Goal: Task Accomplishment & Management: Manage account settings

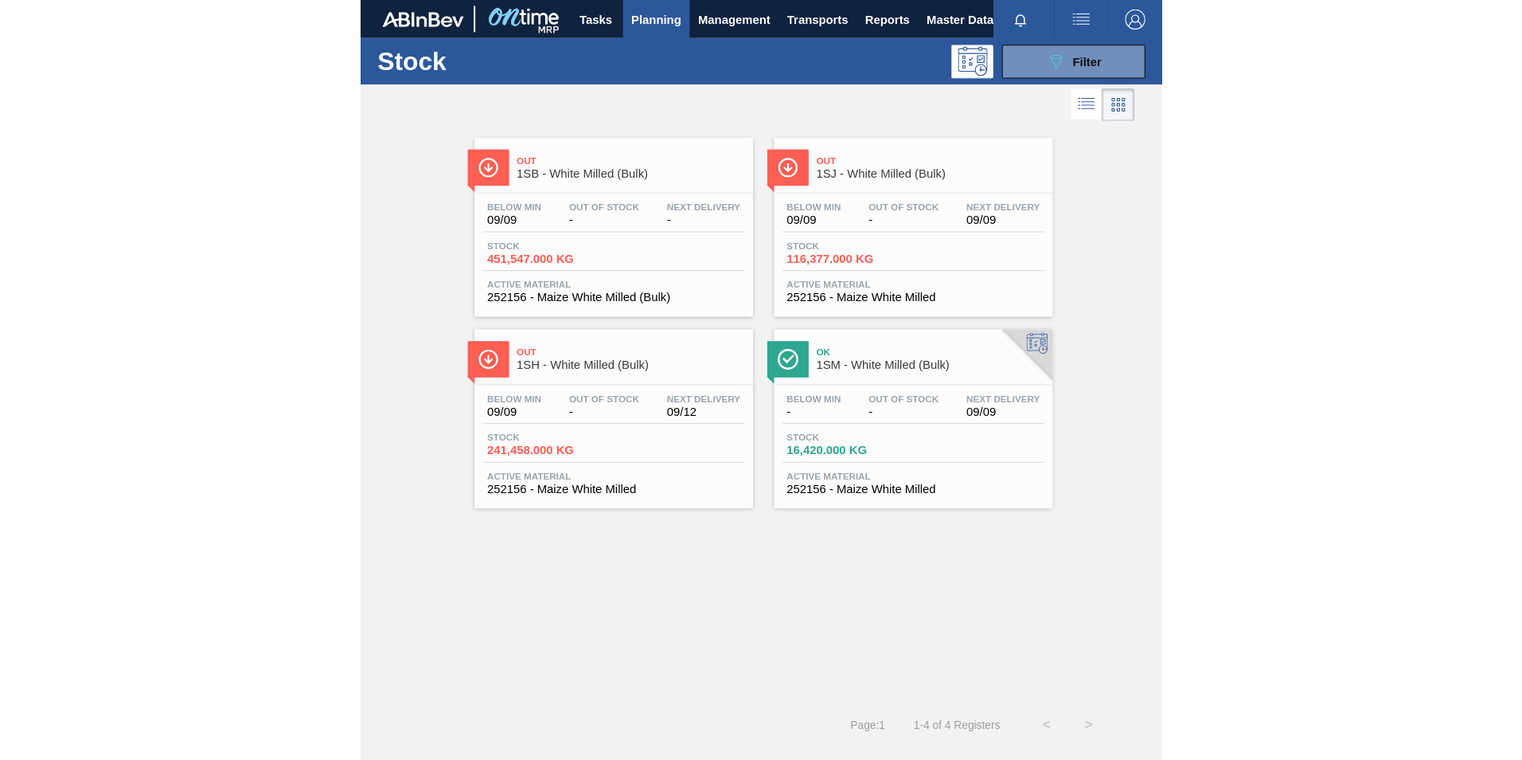
scroll to position [5, 0]
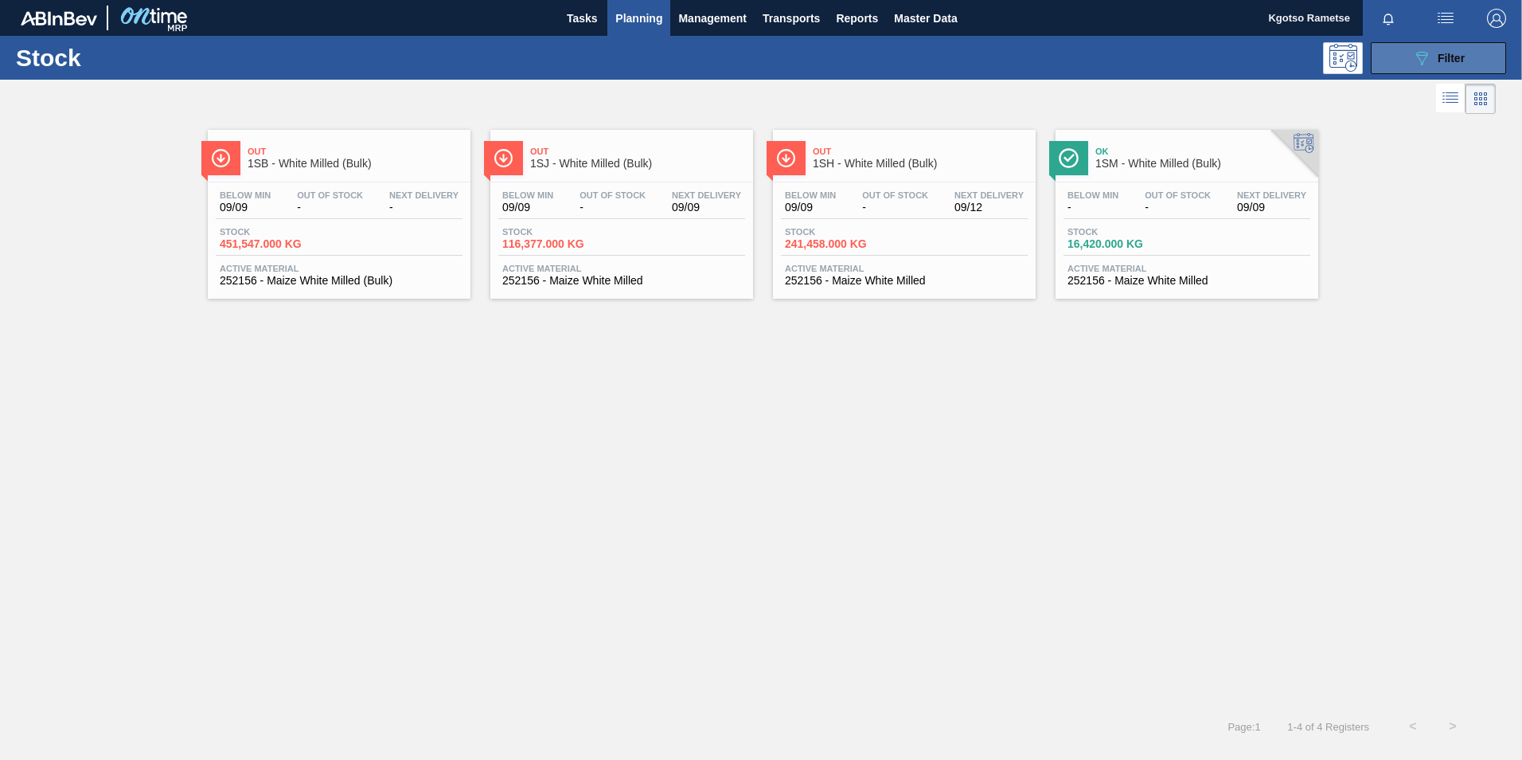
click at [756, 58] on button "089F7B8B-B2A5-4AFE-B5C0-19BA573D28AC Filter" at bounding box center [1438, 58] width 135 height 32
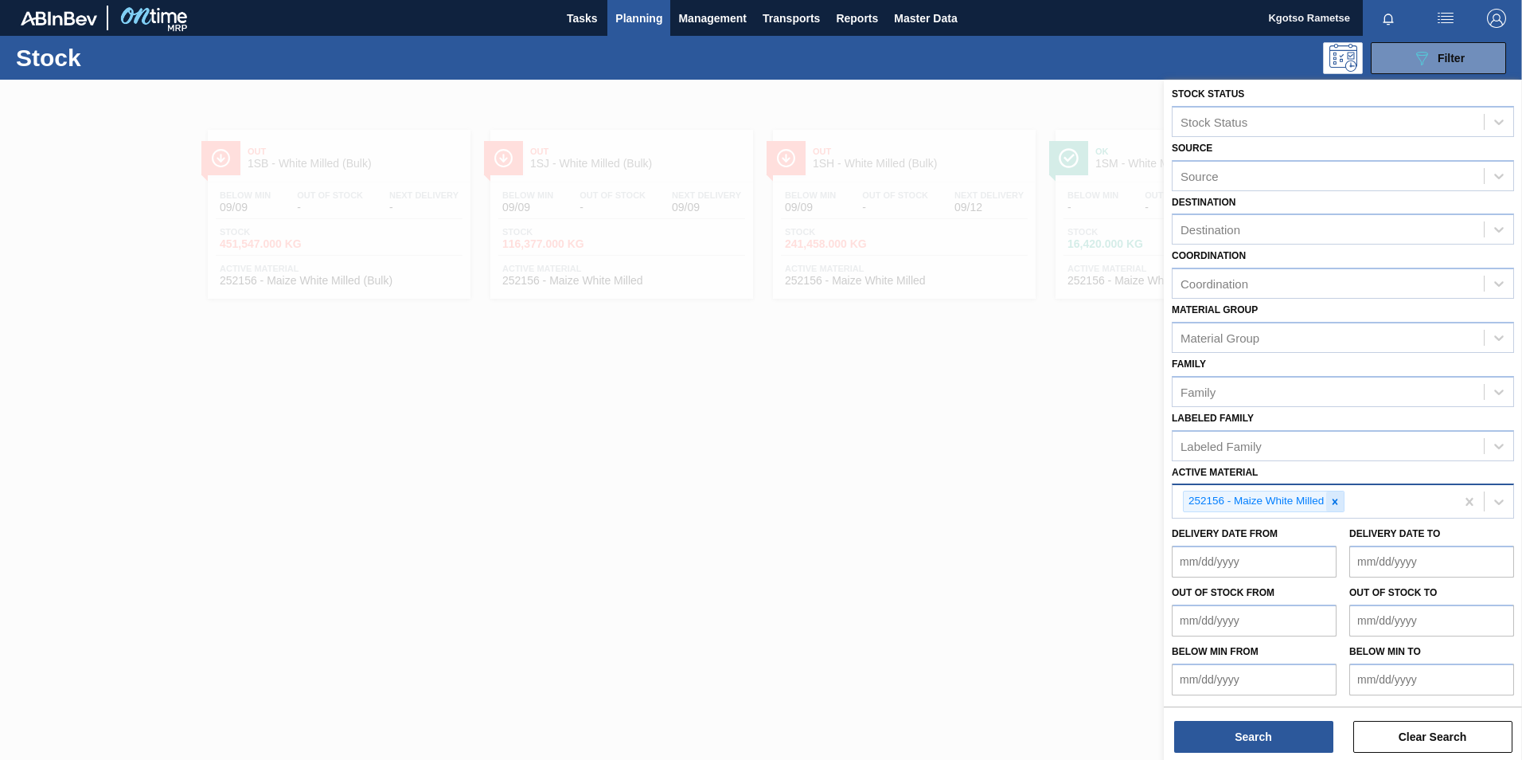
click at [756, 506] on icon at bounding box center [1335, 501] width 11 height 11
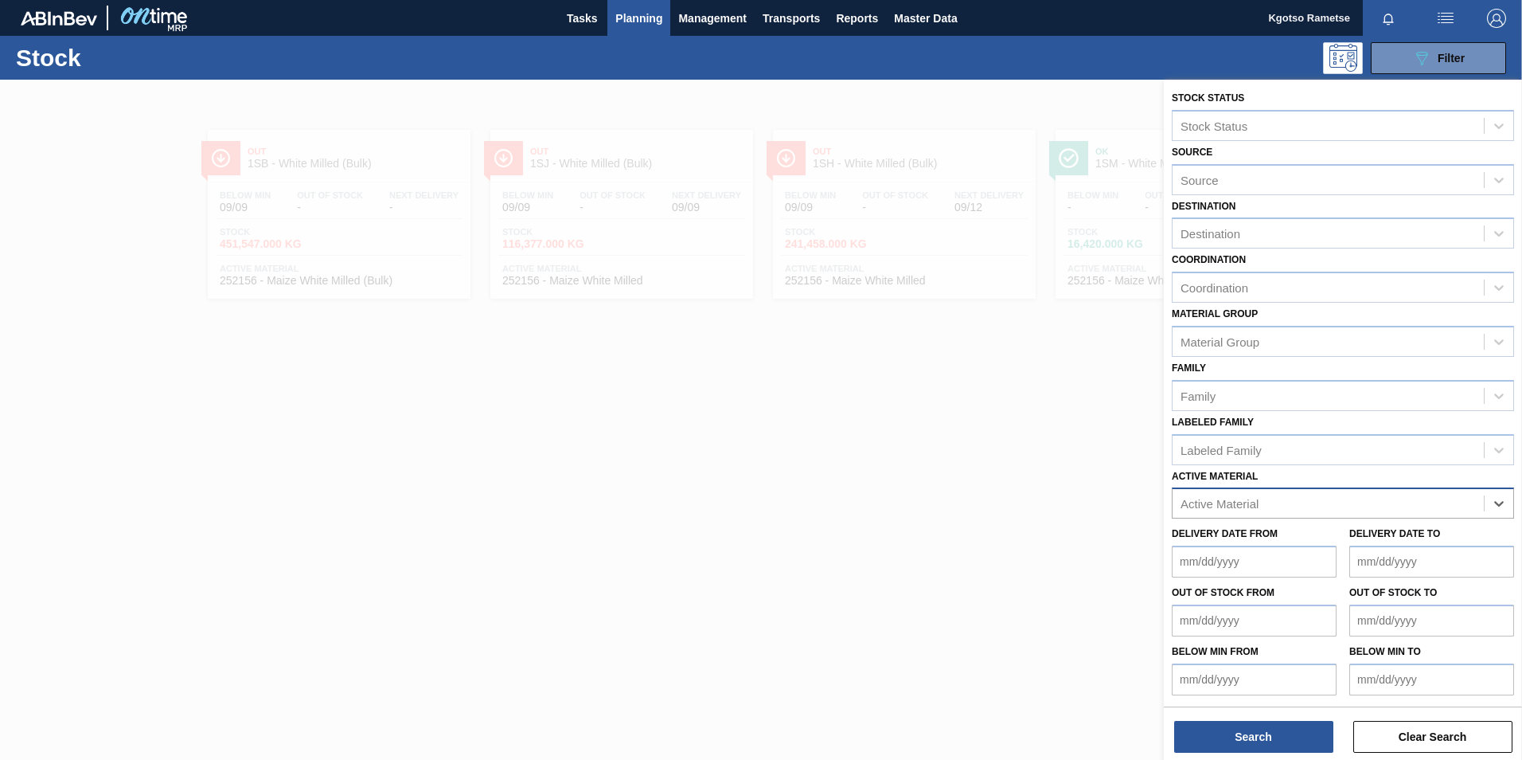
scroll to position [1, 0]
click at [756, 501] on div "Active Material" at bounding box center [1220, 504] width 78 height 14
type Material "141326"
click at [756, 550] on div "141326 - Fab Boost FAB's HG" at bounding box center [1343, 542] width 342 height 29
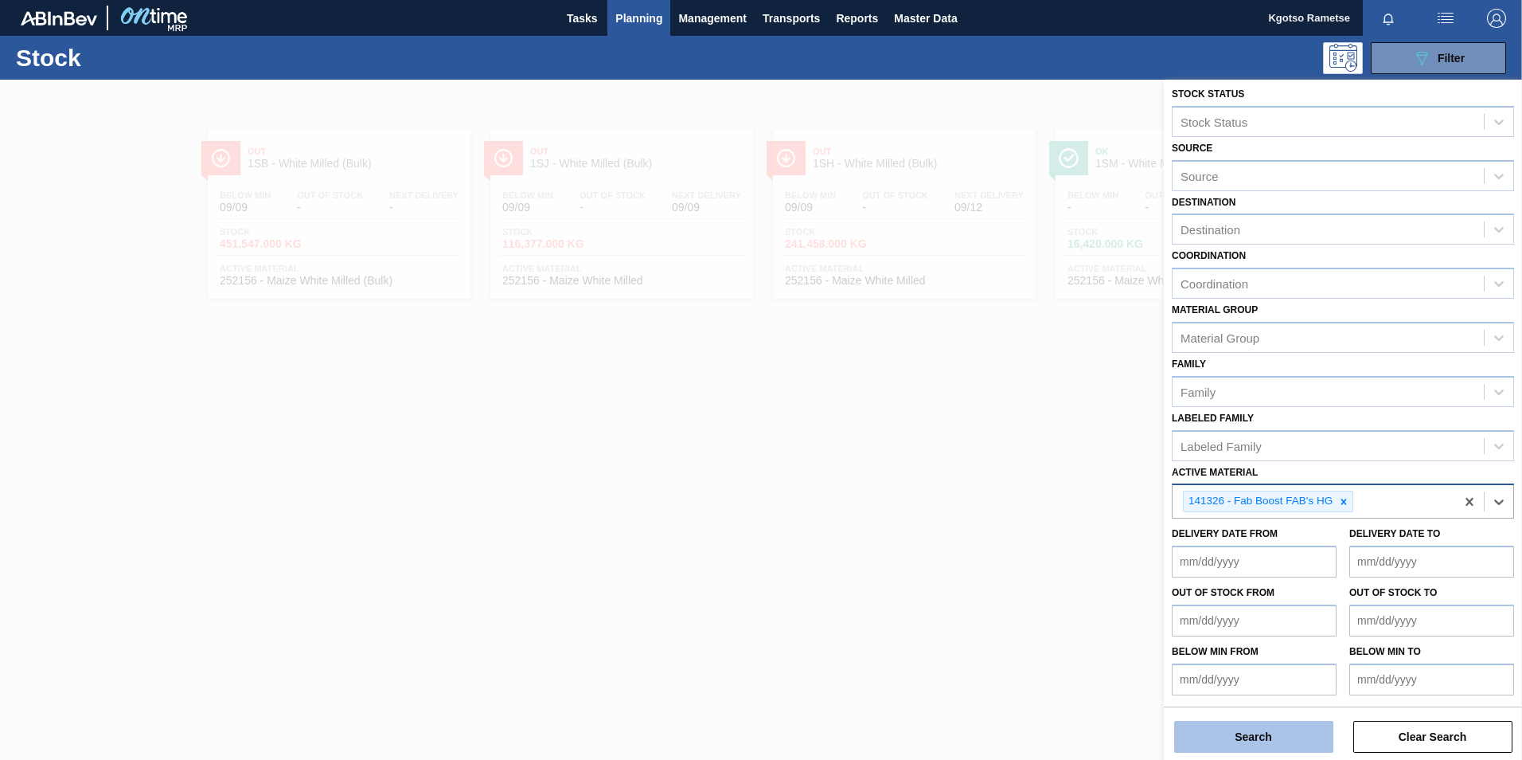
click at [756, 716] on button "Search" at bounding box center [1253, 737] width 159 height 32
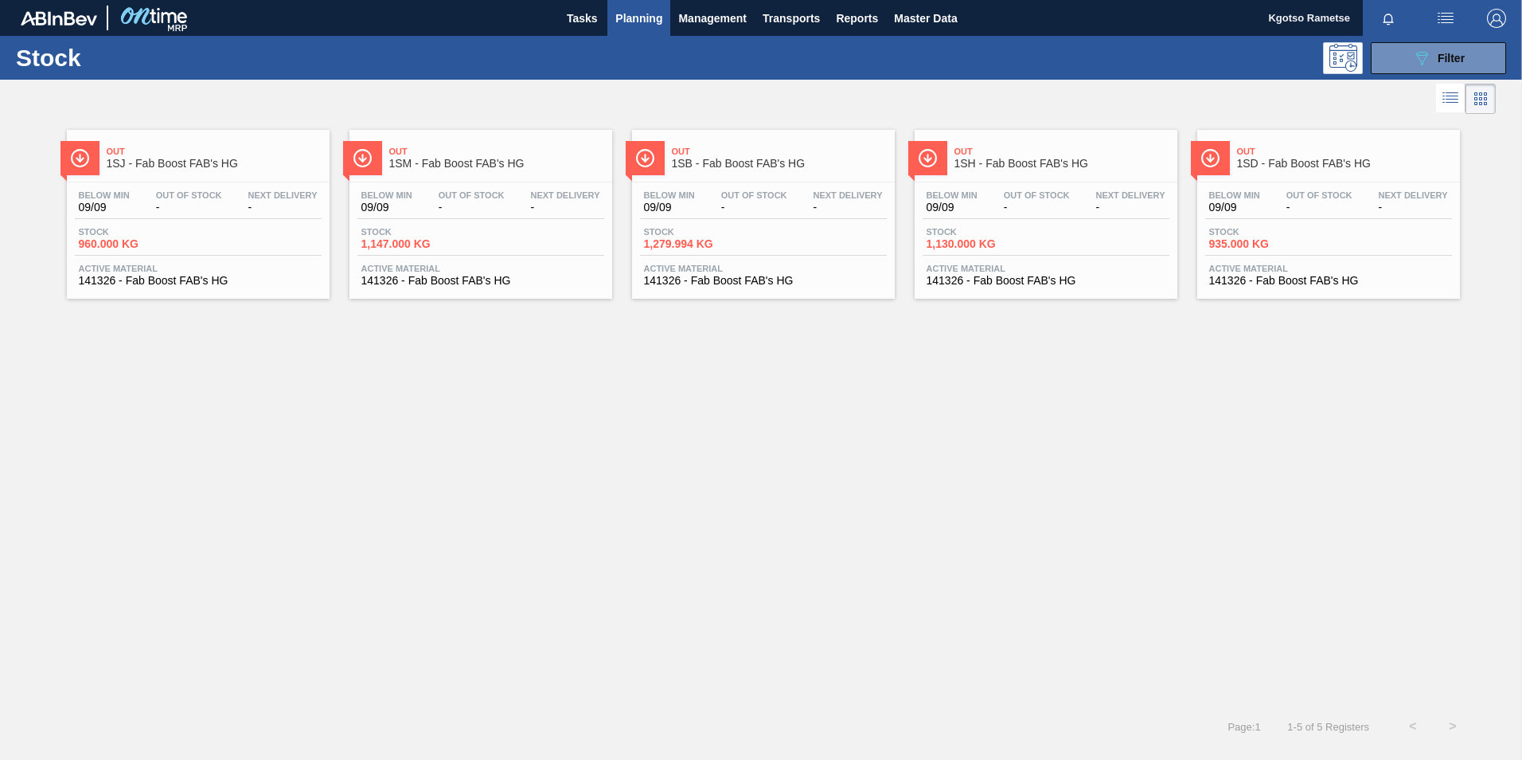
click at [756, 155] on span "Out" at bounding box center [779, 152] width 215 height 10
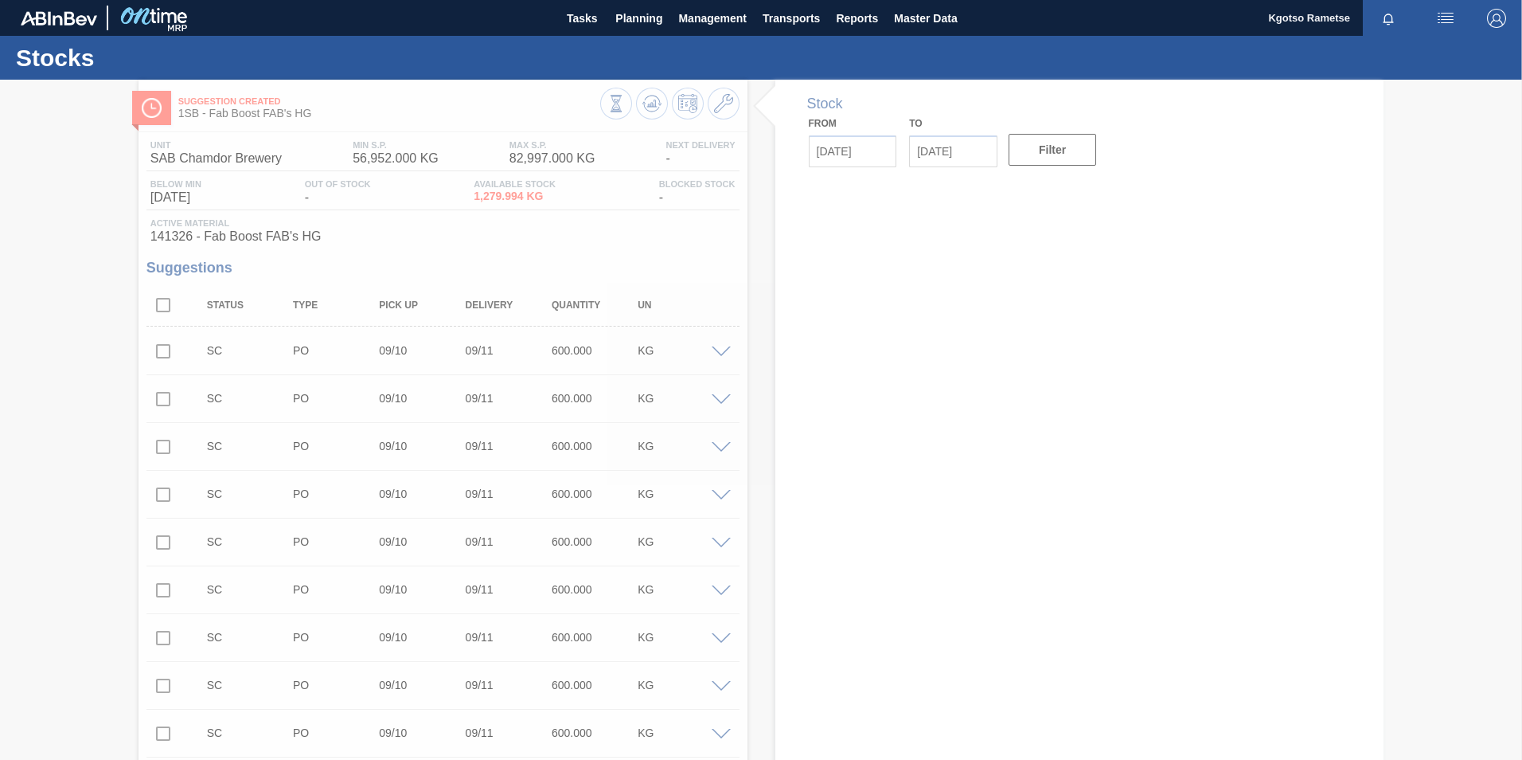
click at [725, 111] on div at bounding box center [761, 420] width 1522 height 680
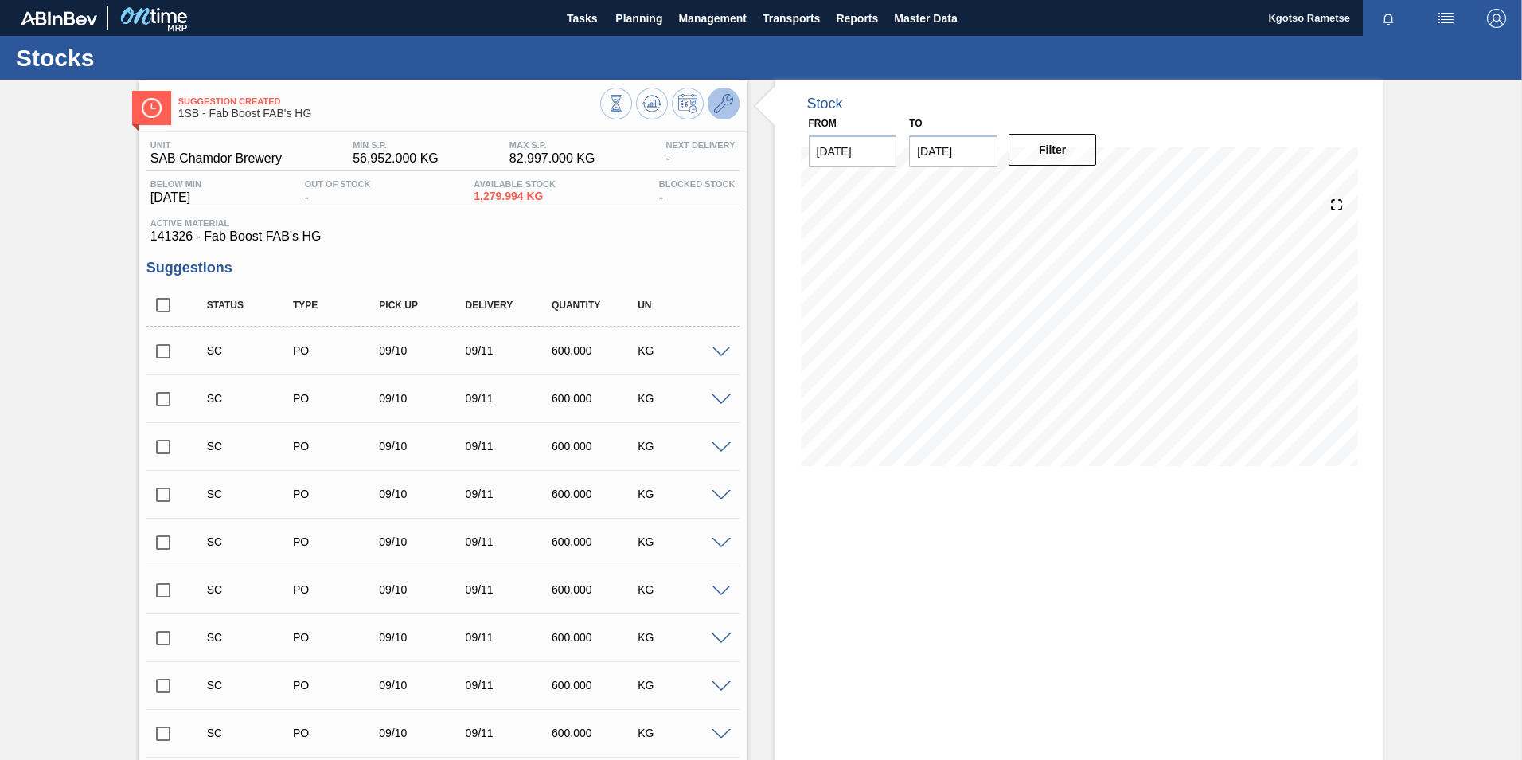
click at [725, 111] on icon at bounding box center [723, 103] width 19 height 19
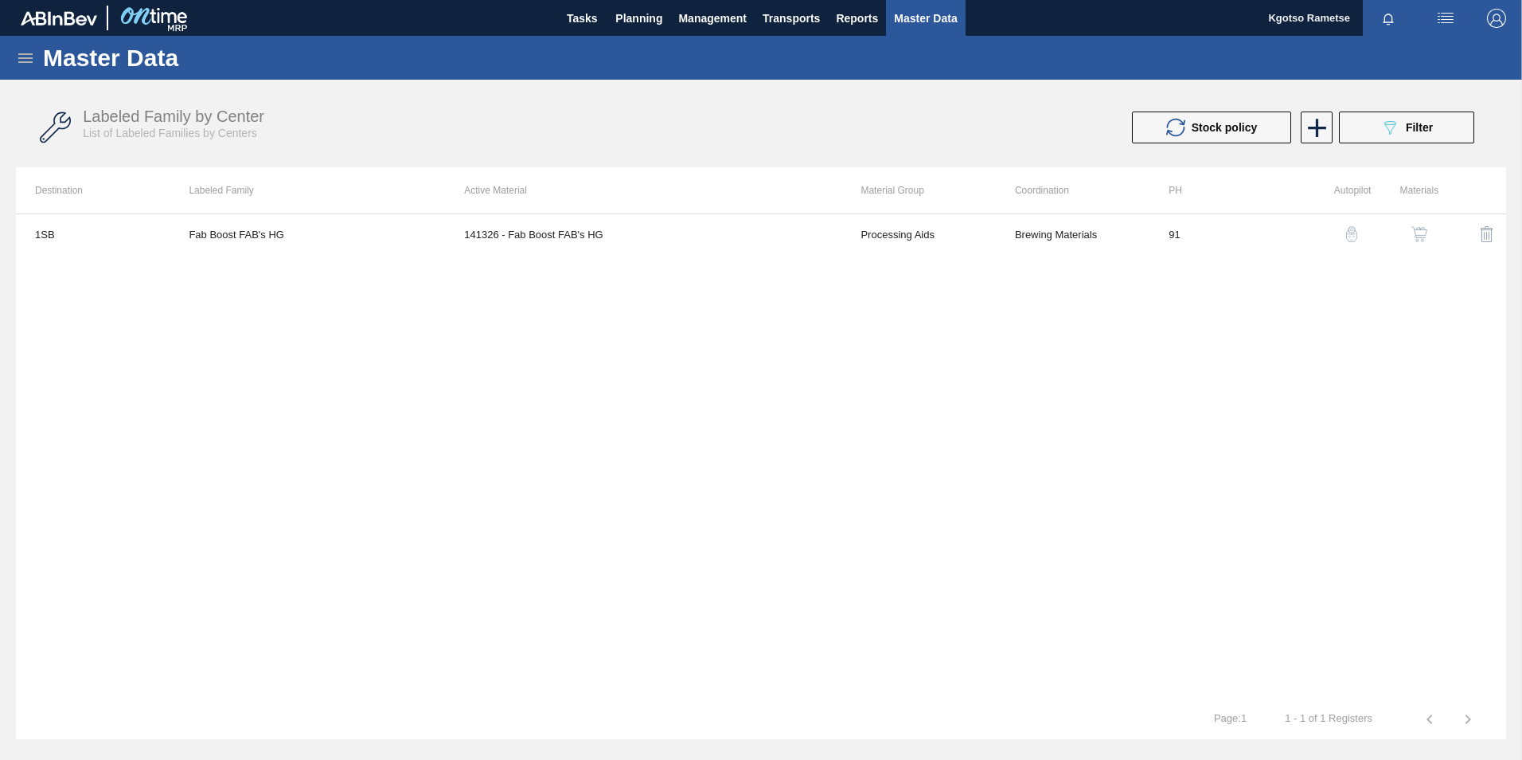
click at [756, 229] on img "button" at bounding box center [1420, 234] width 16 height 16
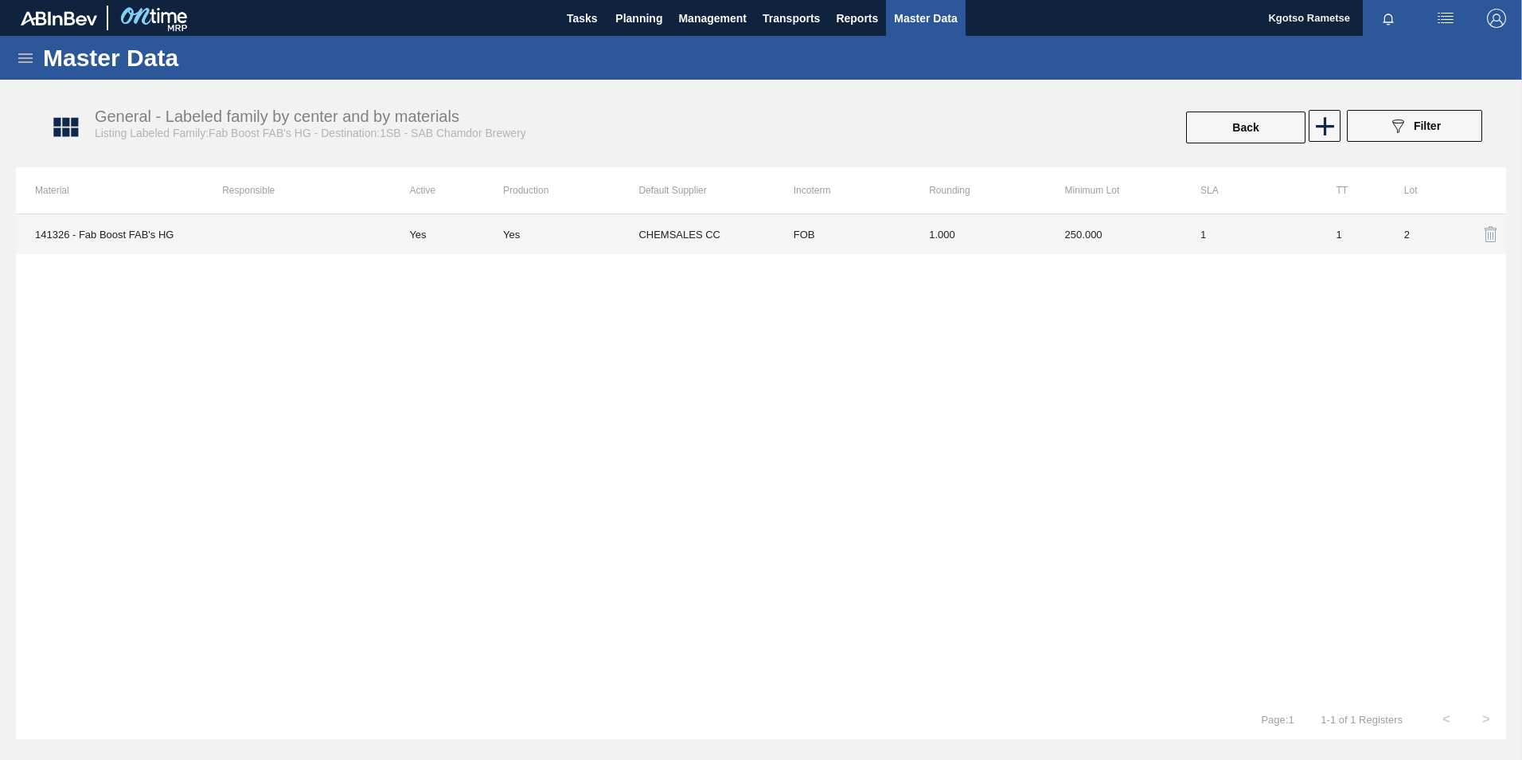
click at [756, 245] on td "FOB" at bounding box center [842, 234] width 135 height 40
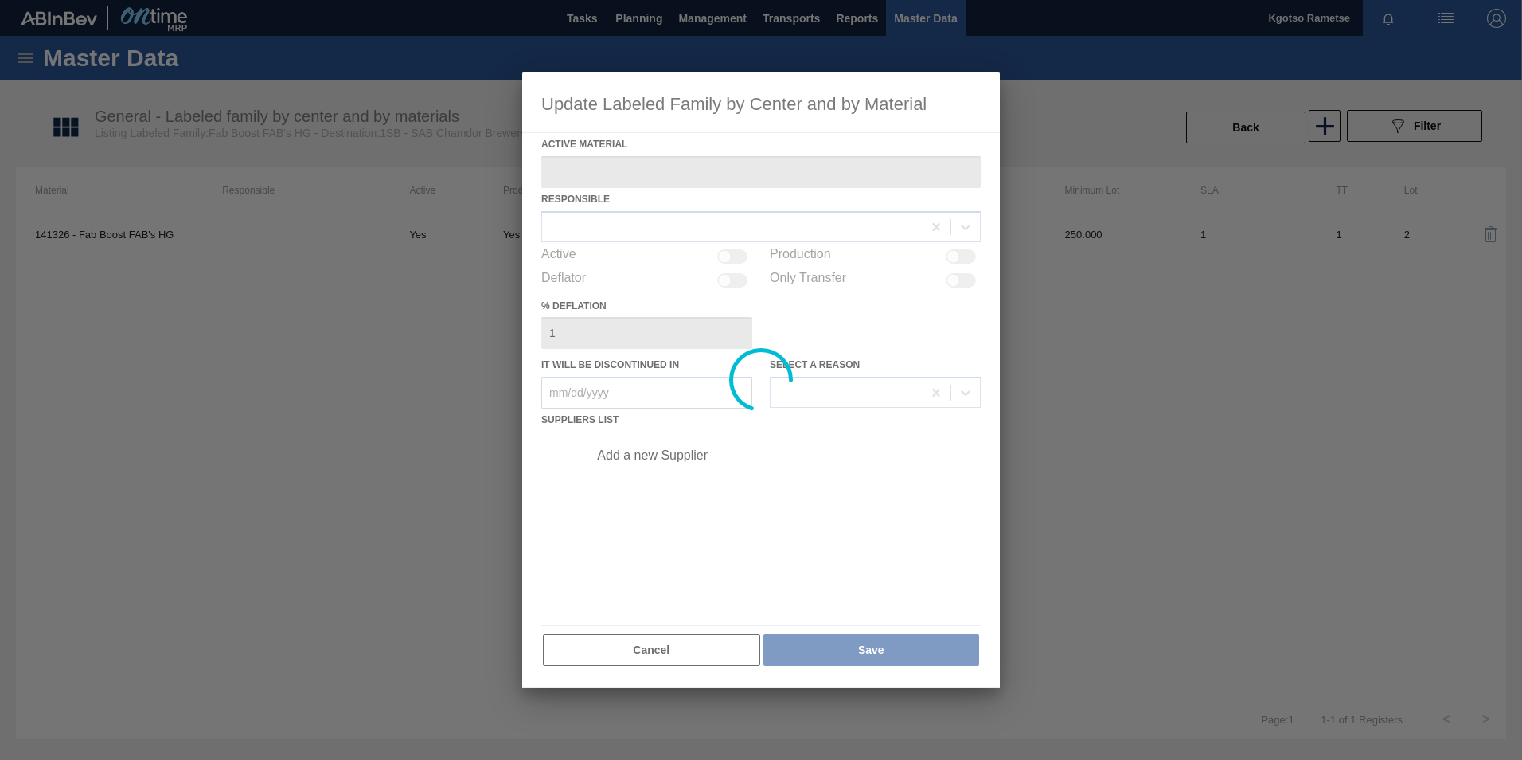
type Material "141326 - Fab Boost FAB's HG"
checkbox input "true"
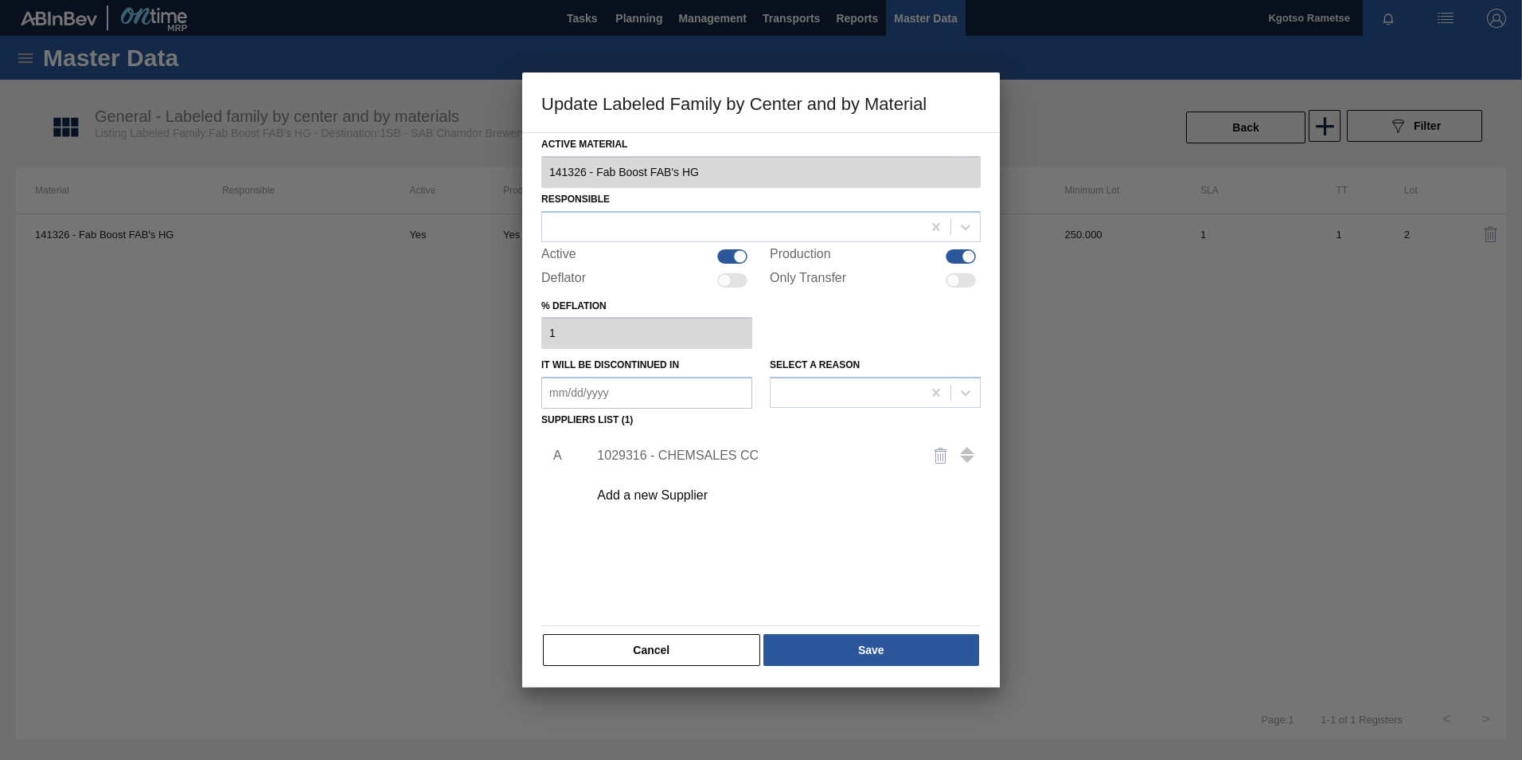
click at [686, 456] on div "1029316 - CHEMSALES CC" at bounding box center [753, 455] width 312 height 14
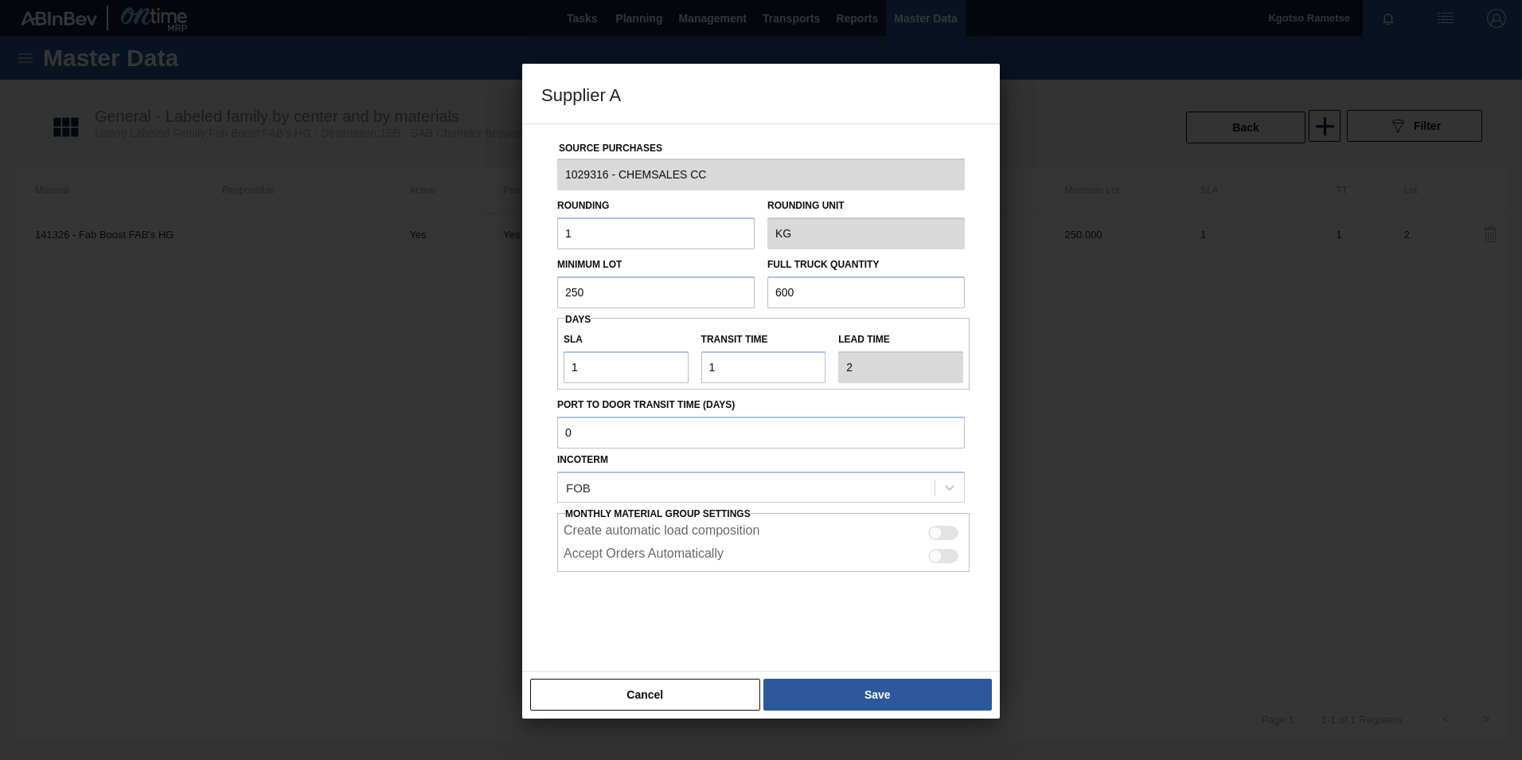
drag, startPoint x: 610, startPoint y: 300, endPoint x: 455, endPoint y: 307, distance: 154.6
click at [485, 307] on div "Supplier A Source Purchases 1029316 - CHEMSALES CC Rounding 1 Rounding Unit KG …" at bounding box center [761, 380] width 1522 height 760
paste input "1,92"
type input "1,920"
drag, startPoint x: 818, startPoint y: 287, endPoint x: 443, endPoint y: 341, distance: 378.9
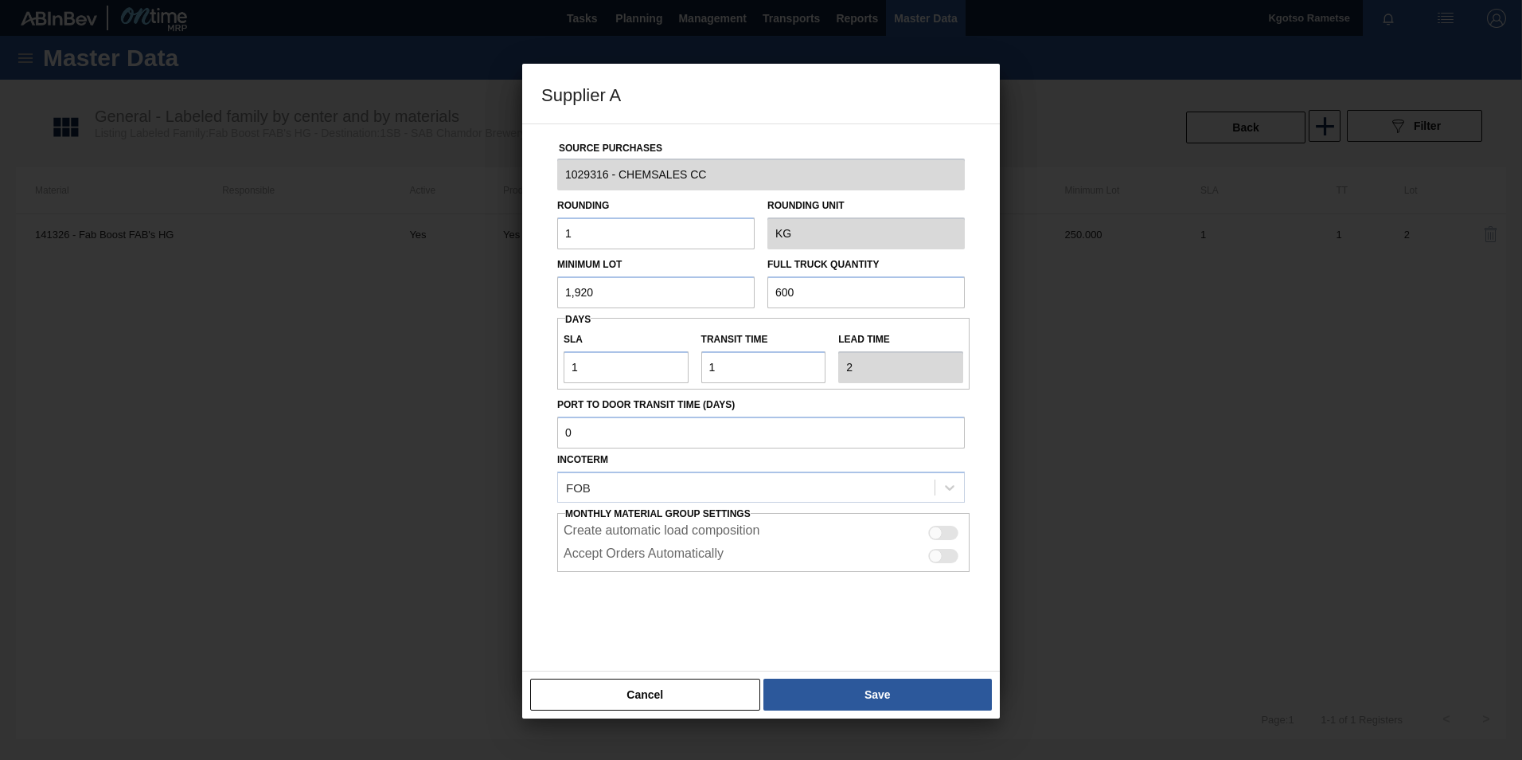
click at [568, 327] on div "Source Purchases 1029316 - CHEMSALES CC Rounding 1 Rounding Unit KG Minimum Lot…" at bounding box center [761, 387] width 440 height 527
paste input "1,92"
type input "1,920"
click at [756, 682] on button "Save" at bounding box center [878, 694] width 229 height 32
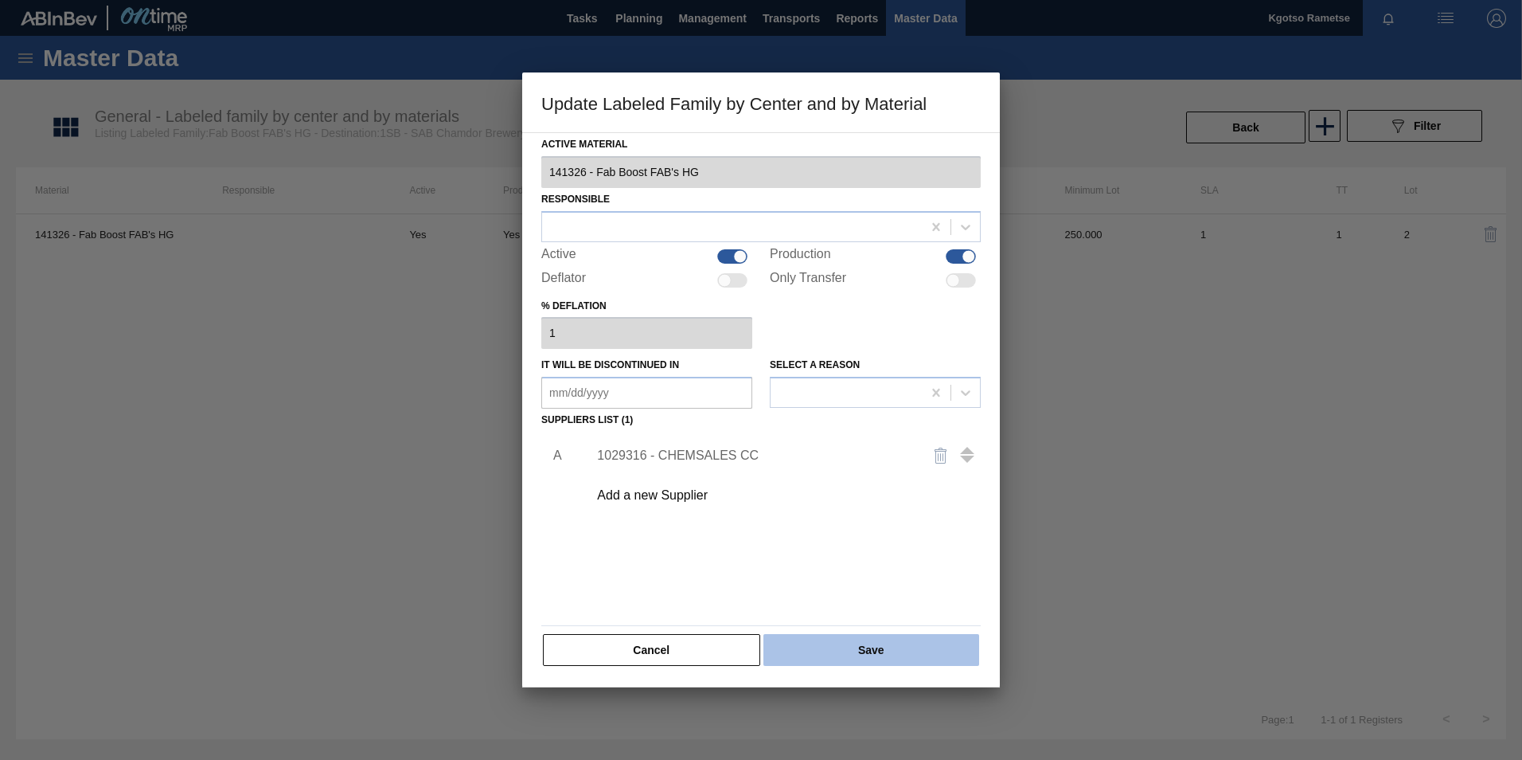
click at [756, 649] on button "Save" at bounding box center [872, 650] width 216 height 32
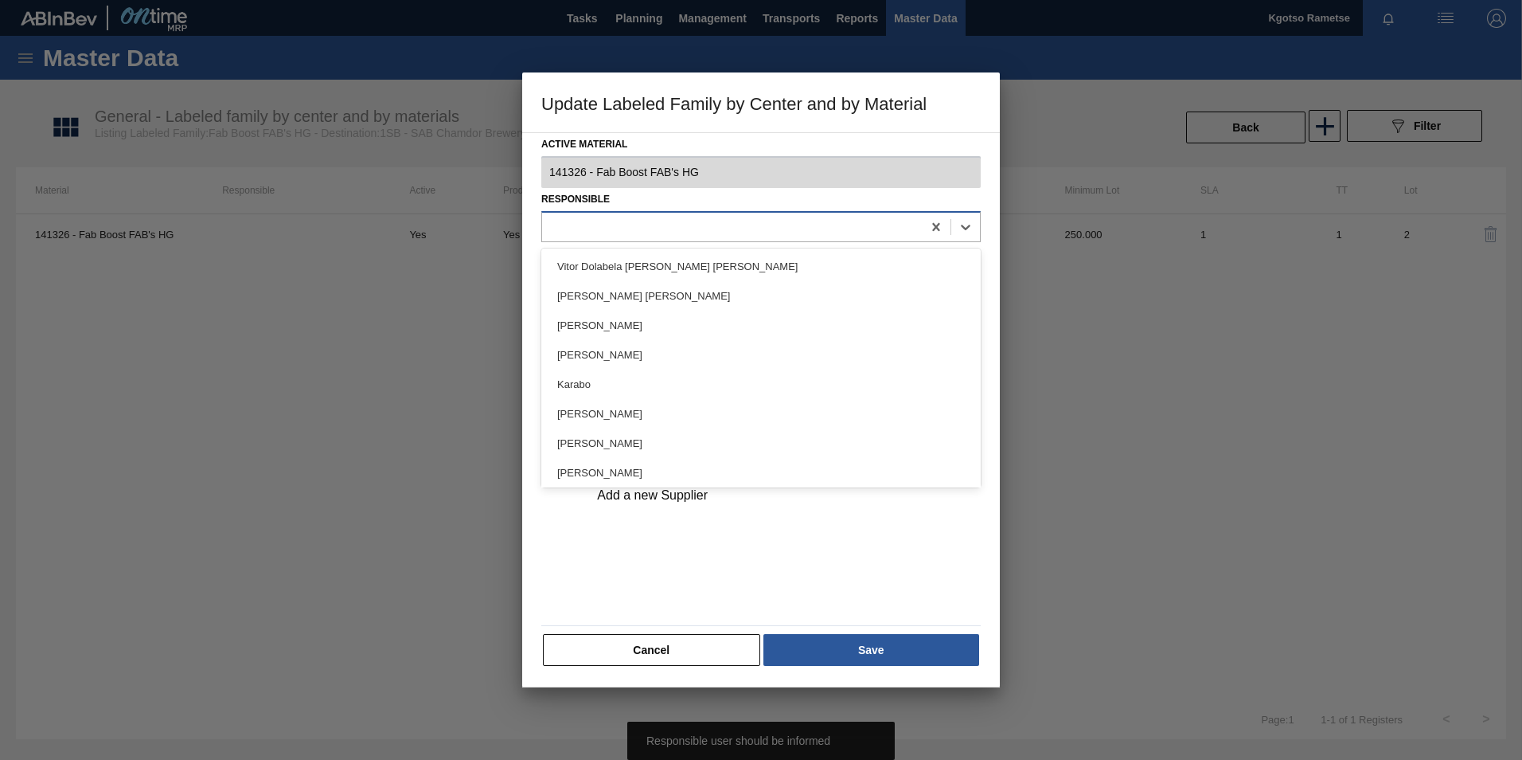
click at [668, 230] on div at bounding box center [732, 226] width 380 height 23
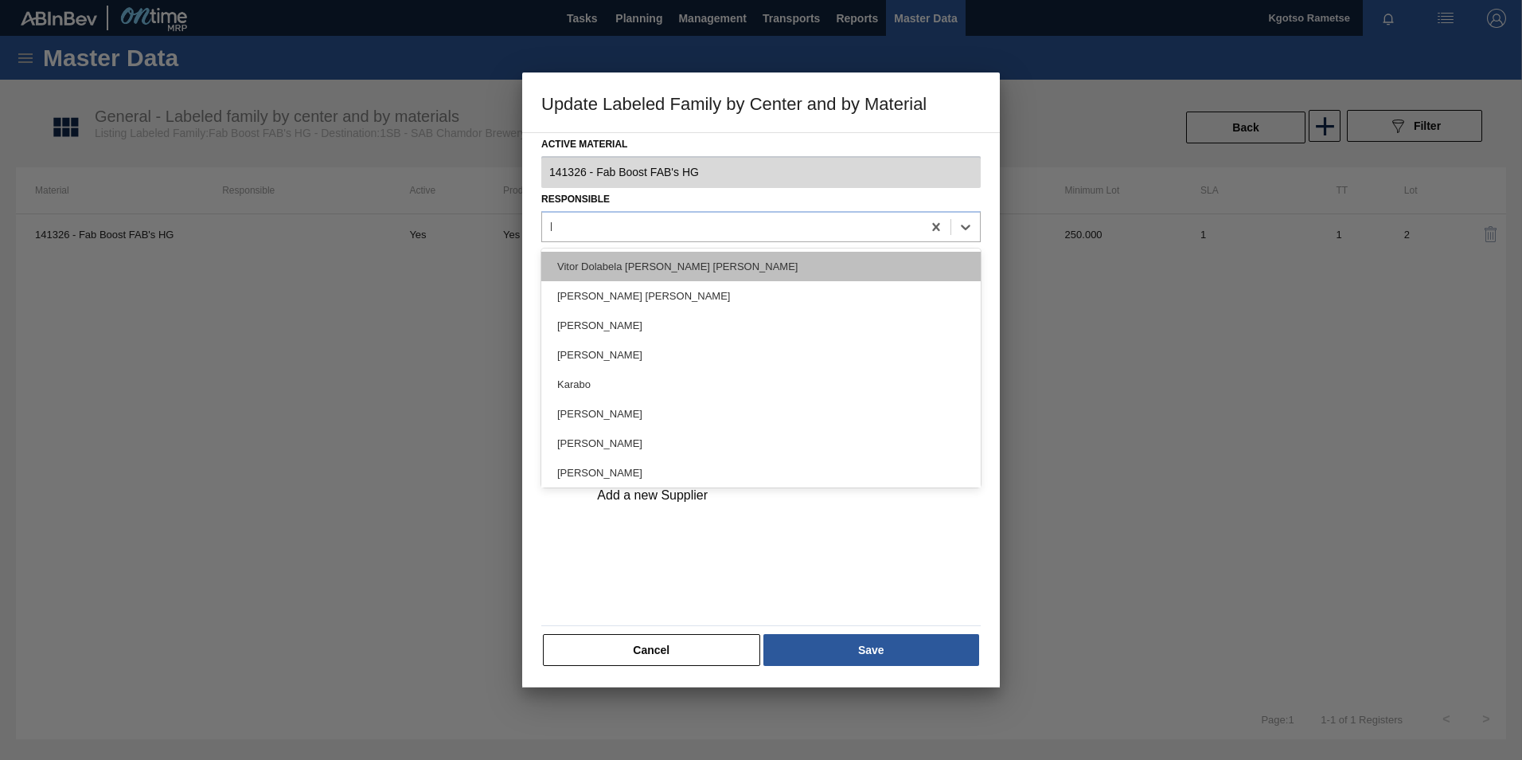
type input "kgo"
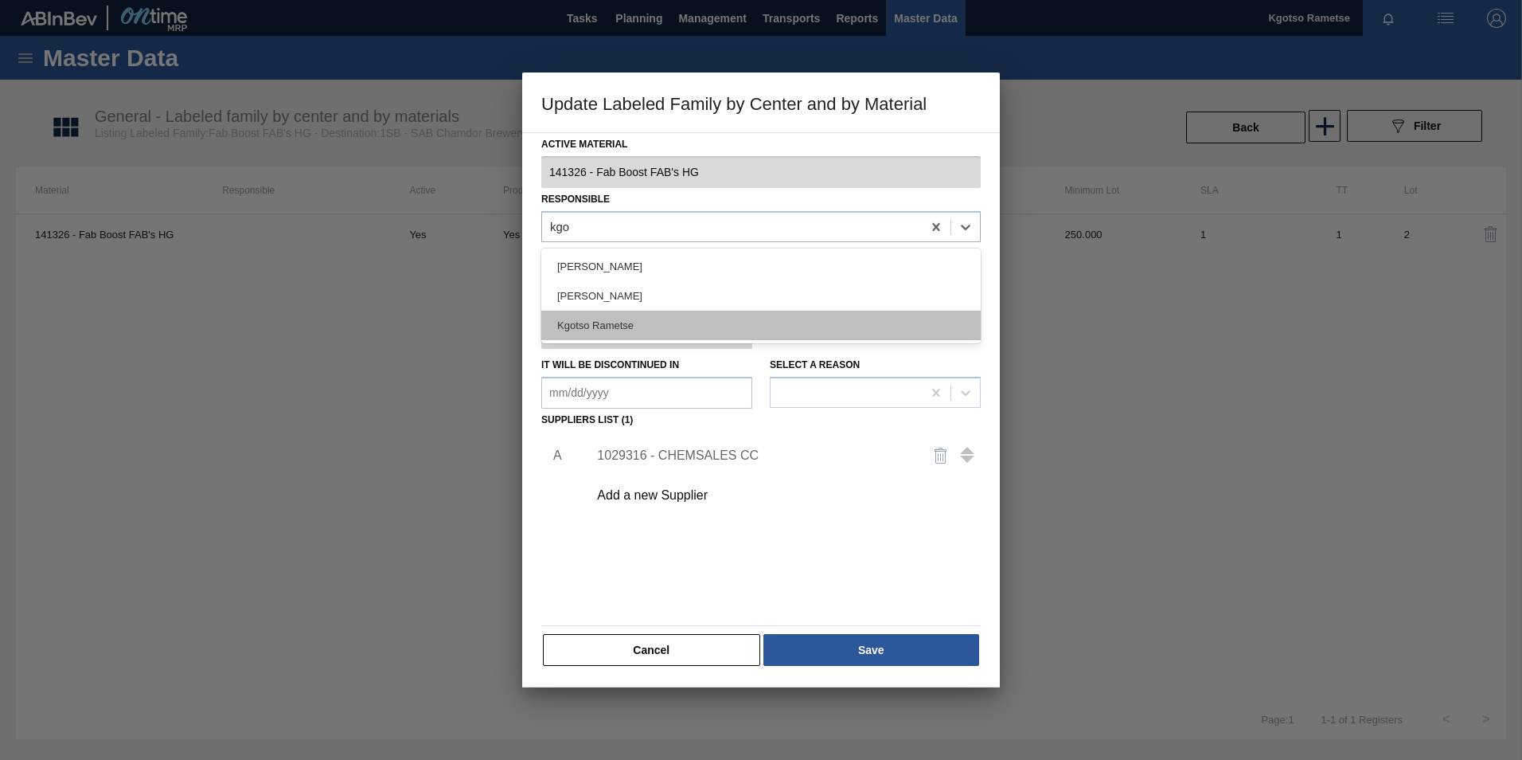
click at [611, 313] on div "Kgotso Rametse" at bounding box center [761, 325] width 440 height 29
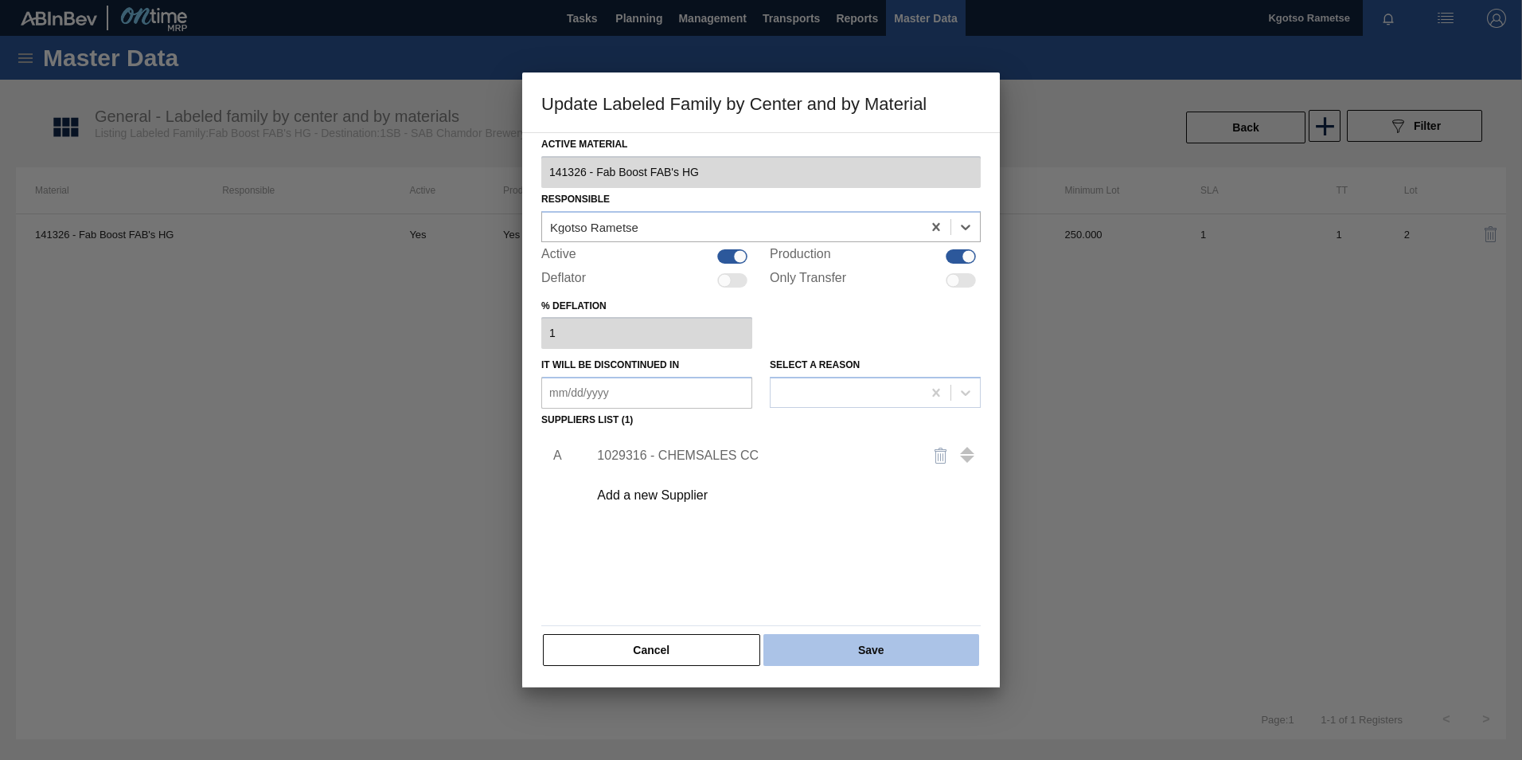
click at [756, 651] on button "Save" at bounding box center [872, 650] width 216 height 32
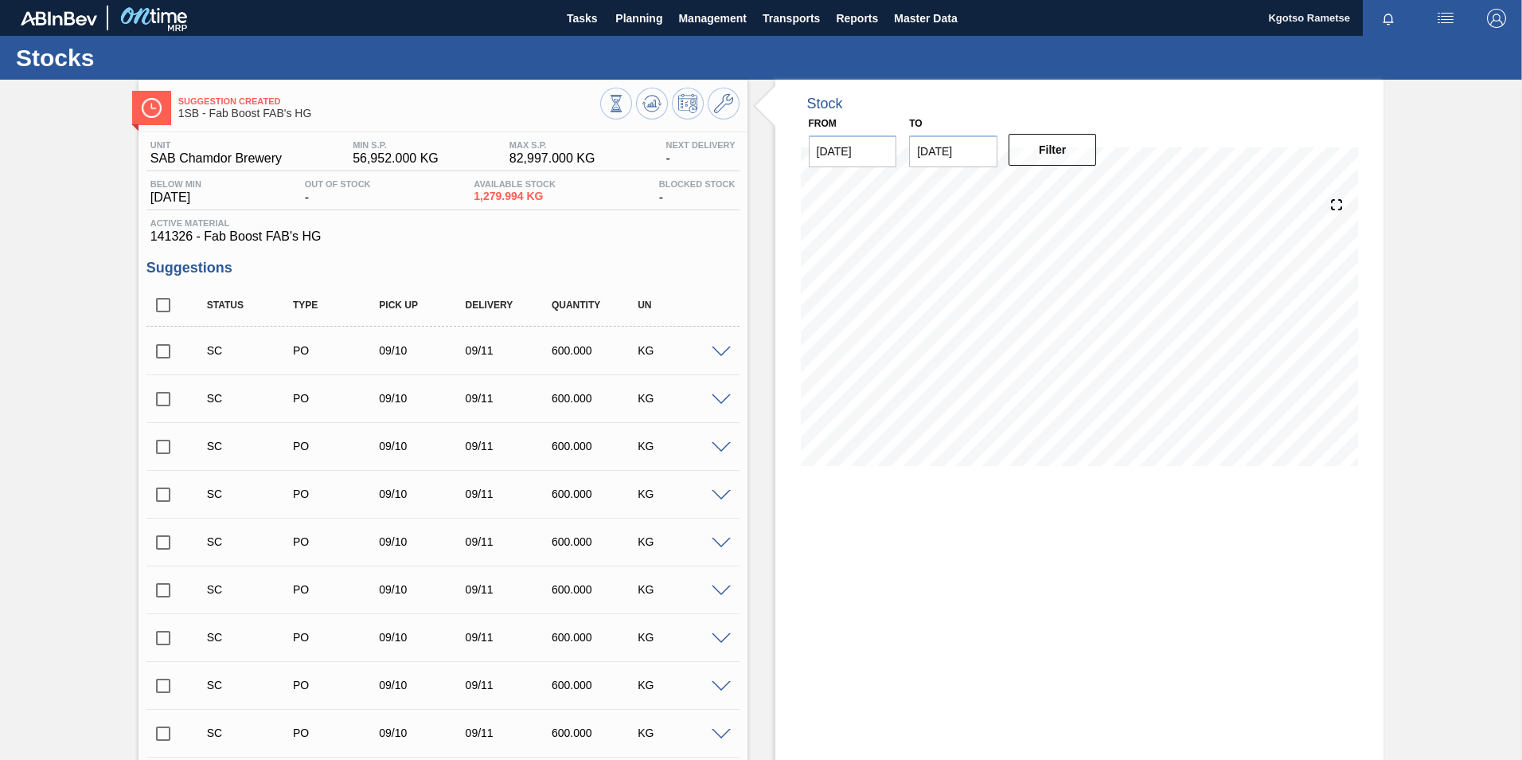
click at [656, 100] on icon at bounding box center [652, 103] width 19 height 19
click at [724, 107] on icon at bounding box center [723, 103] width 19 height 19
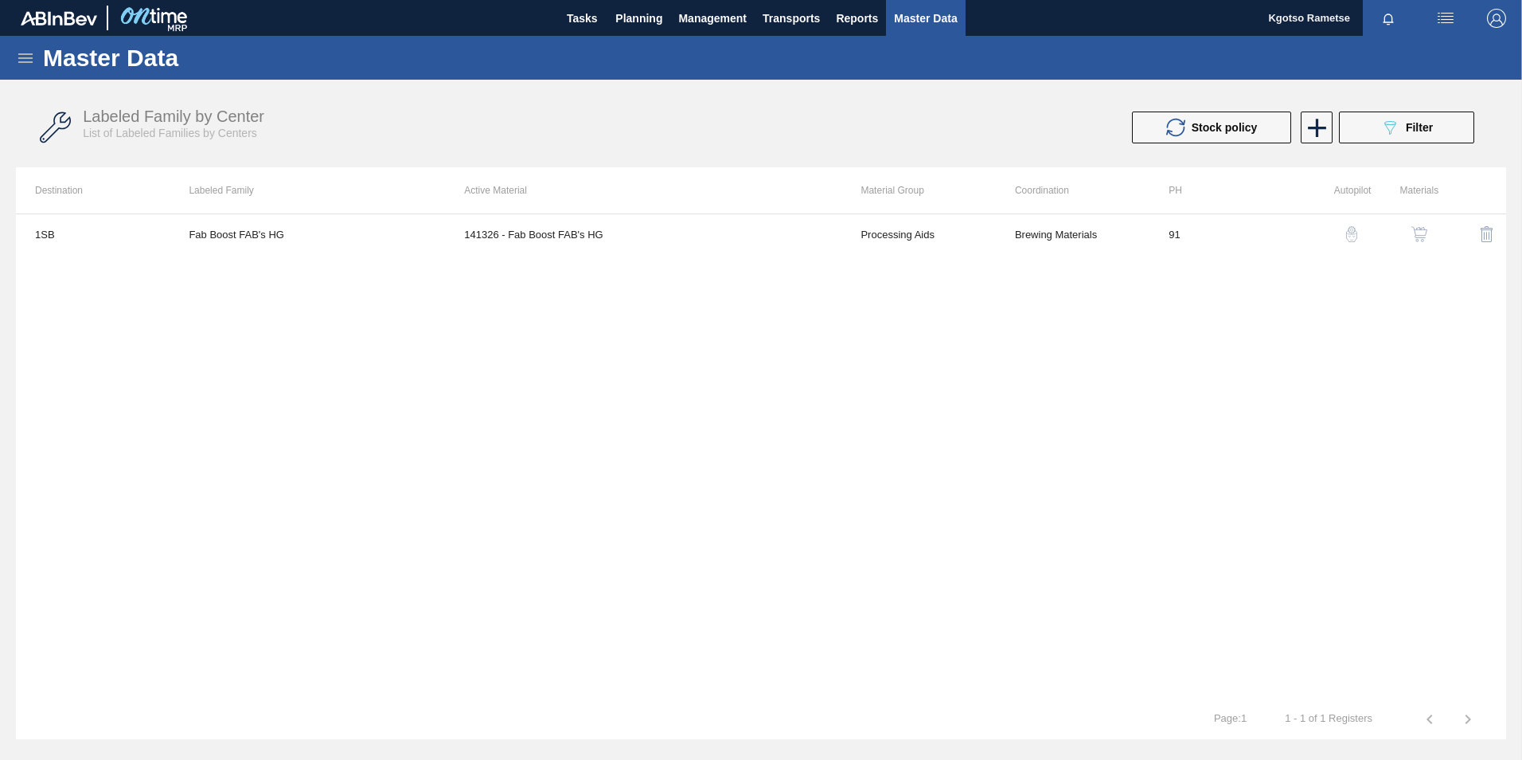
click at [756, 228] on img "button" at bounding box center [1420, 234] width 16 height 16
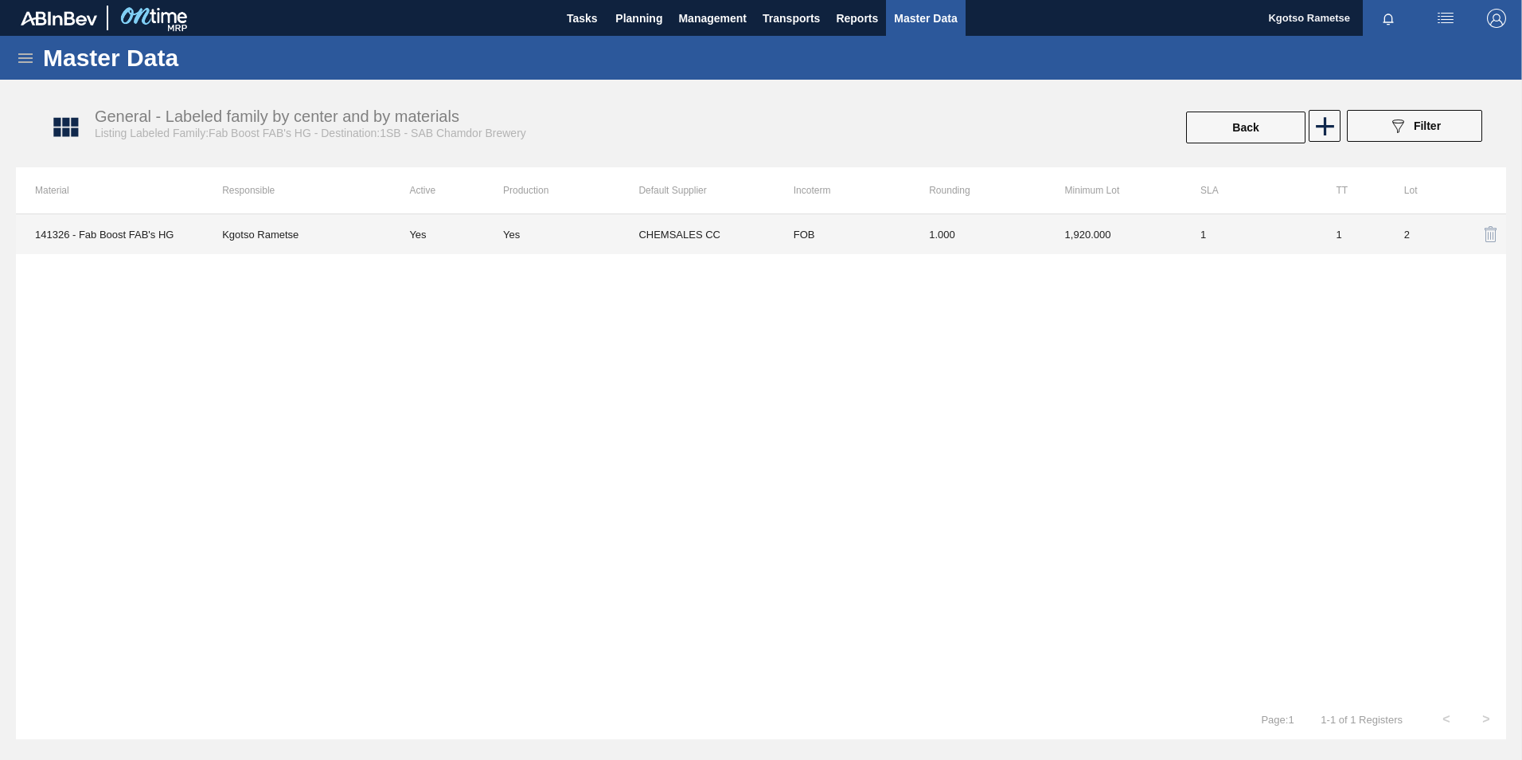
click at [756, 244] on td "1.000" at bounding box center [977, 234] width 135 height 40
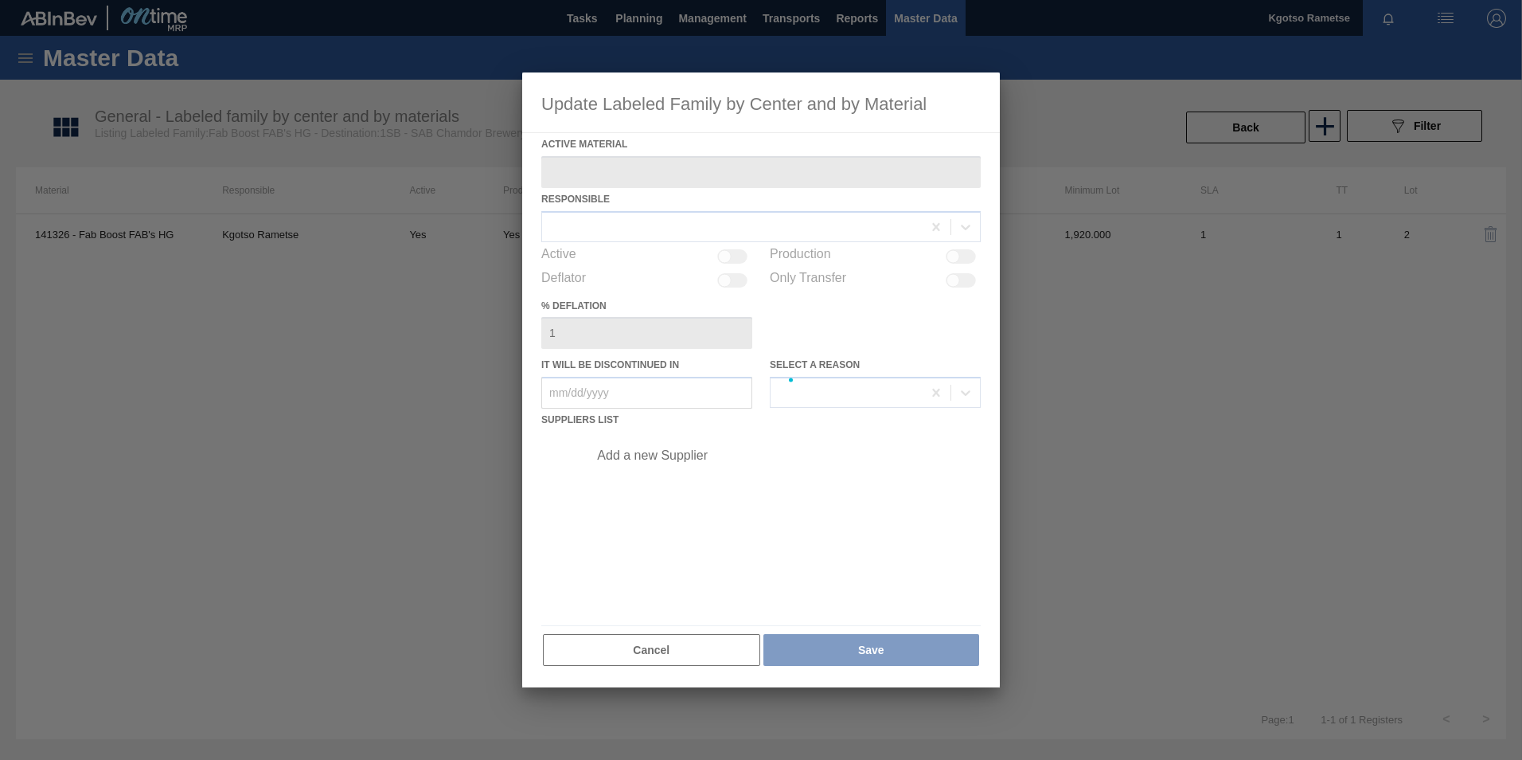
type Material "141326 - Fab Boost FAB's HG"
checkbox input "true"
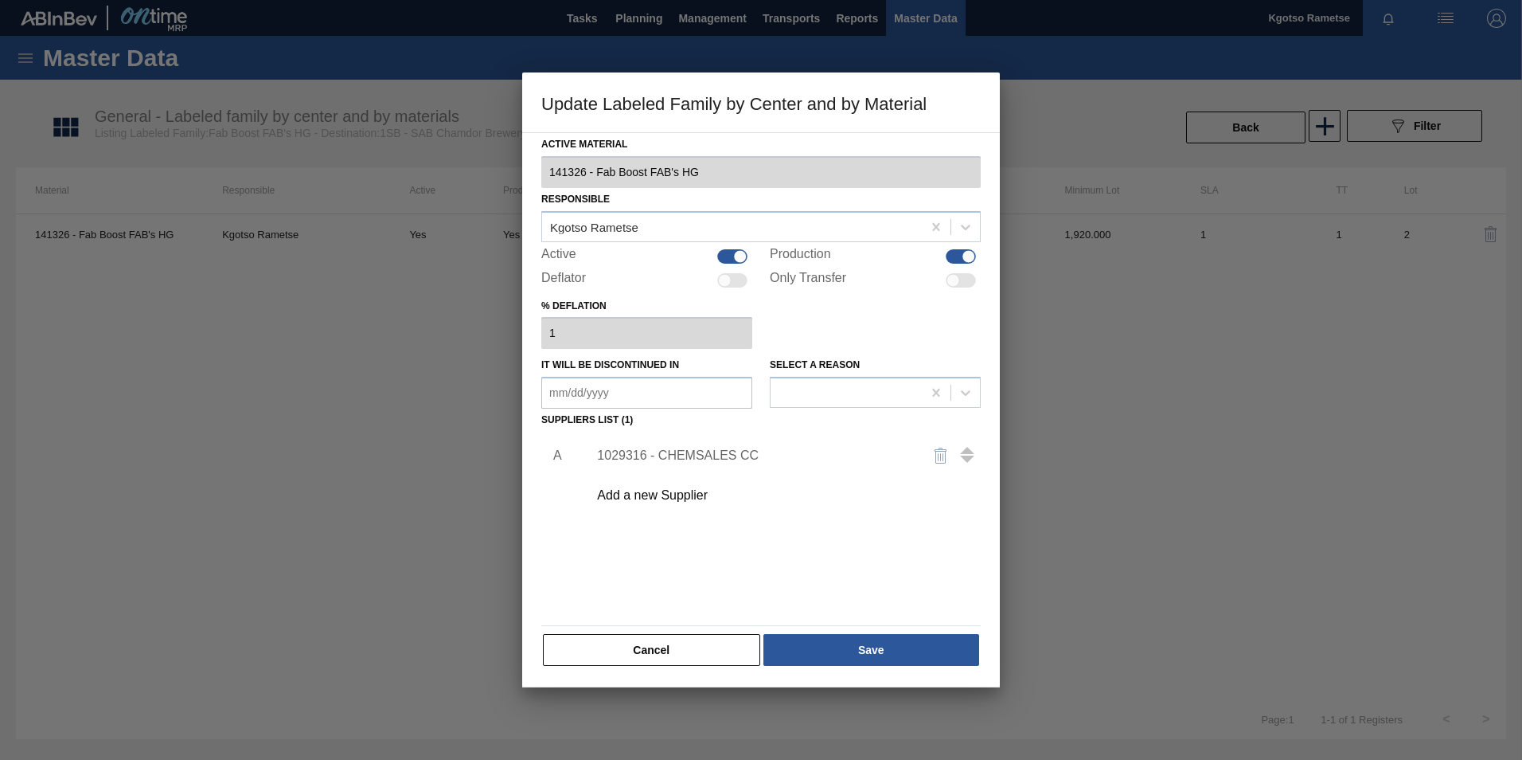
click at [720, 445] on div "1029316 - CHEMSALES CC" at bounding box center [780, 456] width 402 height 40
click at [704, 447] on div "1029316 - CHEMSALES CC" at bounding box center [780, 456] width 402 height 40
click at [695, 451] on div "1029316 - CHEMSALES CC" at bounding box center [753, 455] width 312 height 14
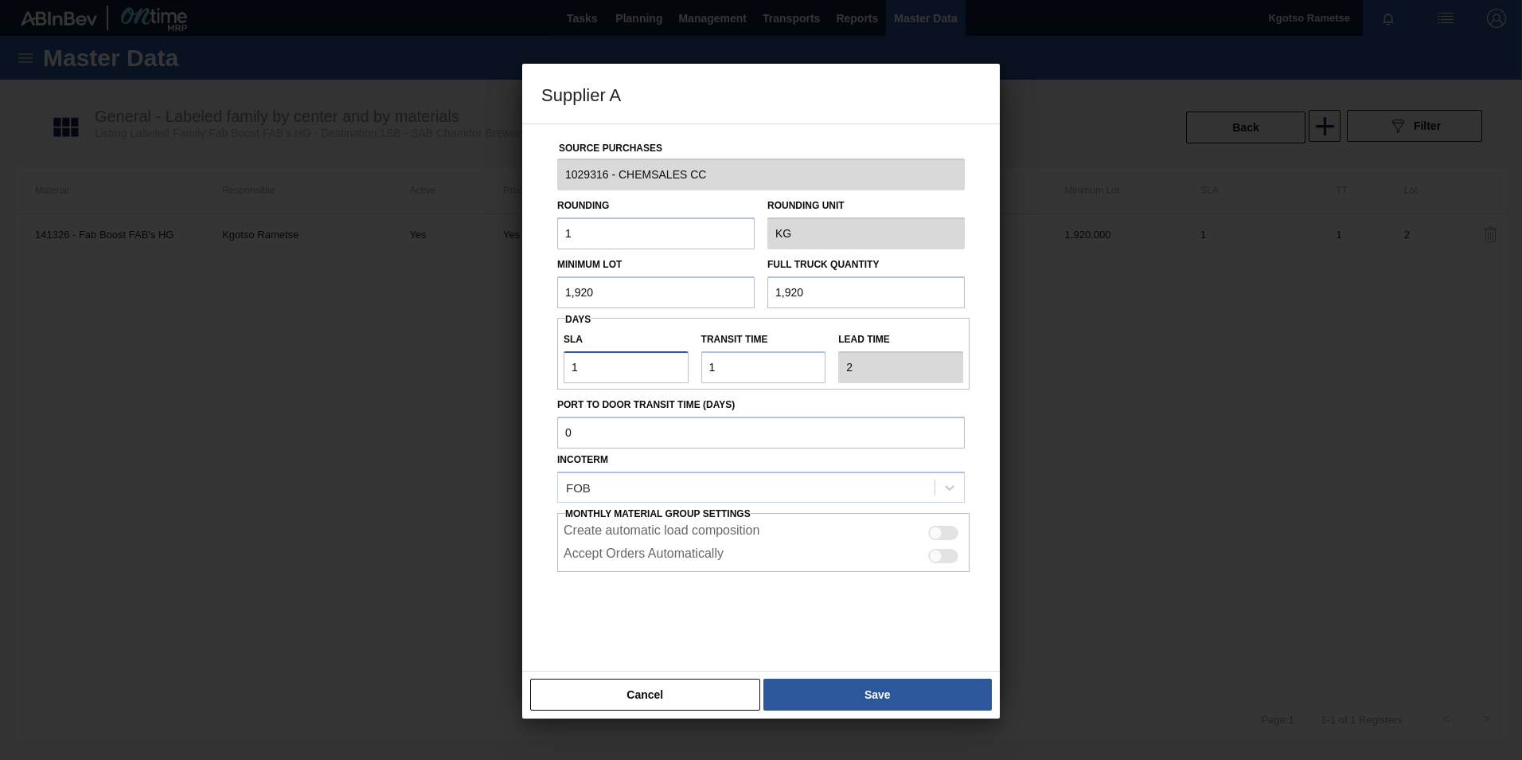
drag, startPoint x: 622, startPoint y: 371, endPoint x: 547, endPoint y: 376, distance: 75.0
click at [547, 376] on div "Source Purchases 1029316 - CHEMSALES CC Rounding 1 Rounding Unit KG Minimum Lot…" at bounding box center [761, 387] width 440 height 527
type input "4"
type input "5"
type input "4"
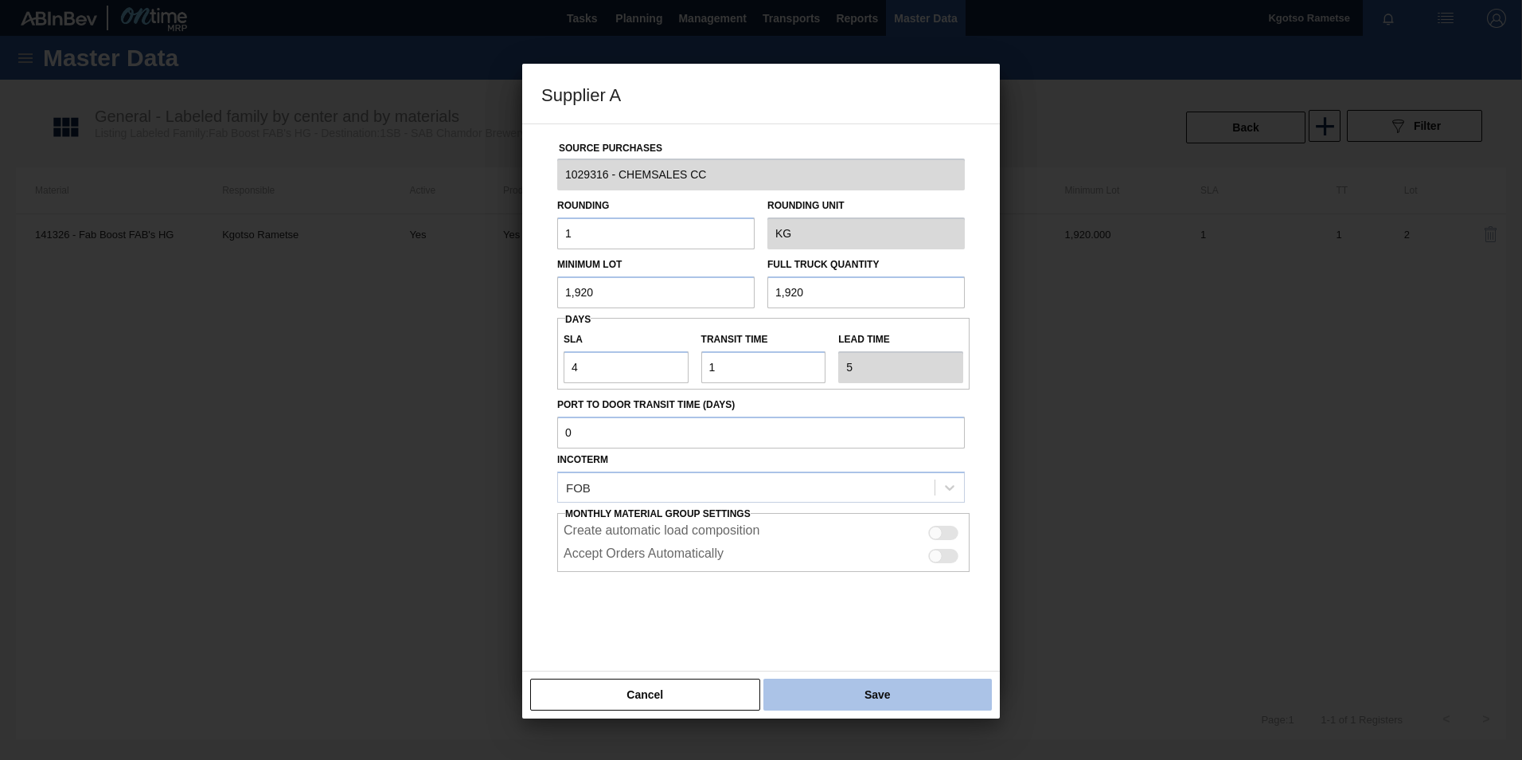
click at [756, 693] on button "Save" at bounding box center [878, 694] width 229 height 32
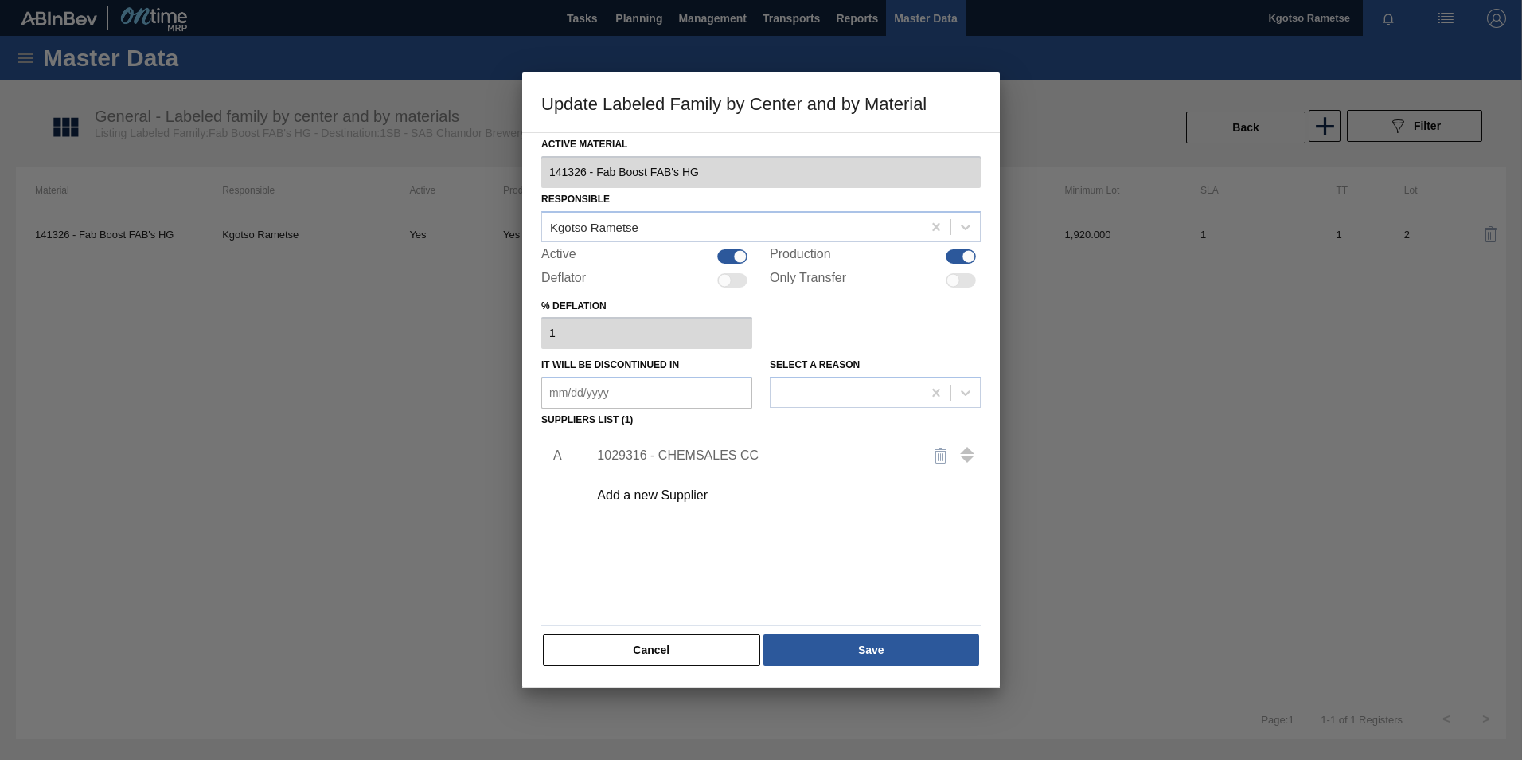
click at [690, 455] on div "1029316 - CHEMSALES CC" at bounding box center [753, 455] width 312 height 14
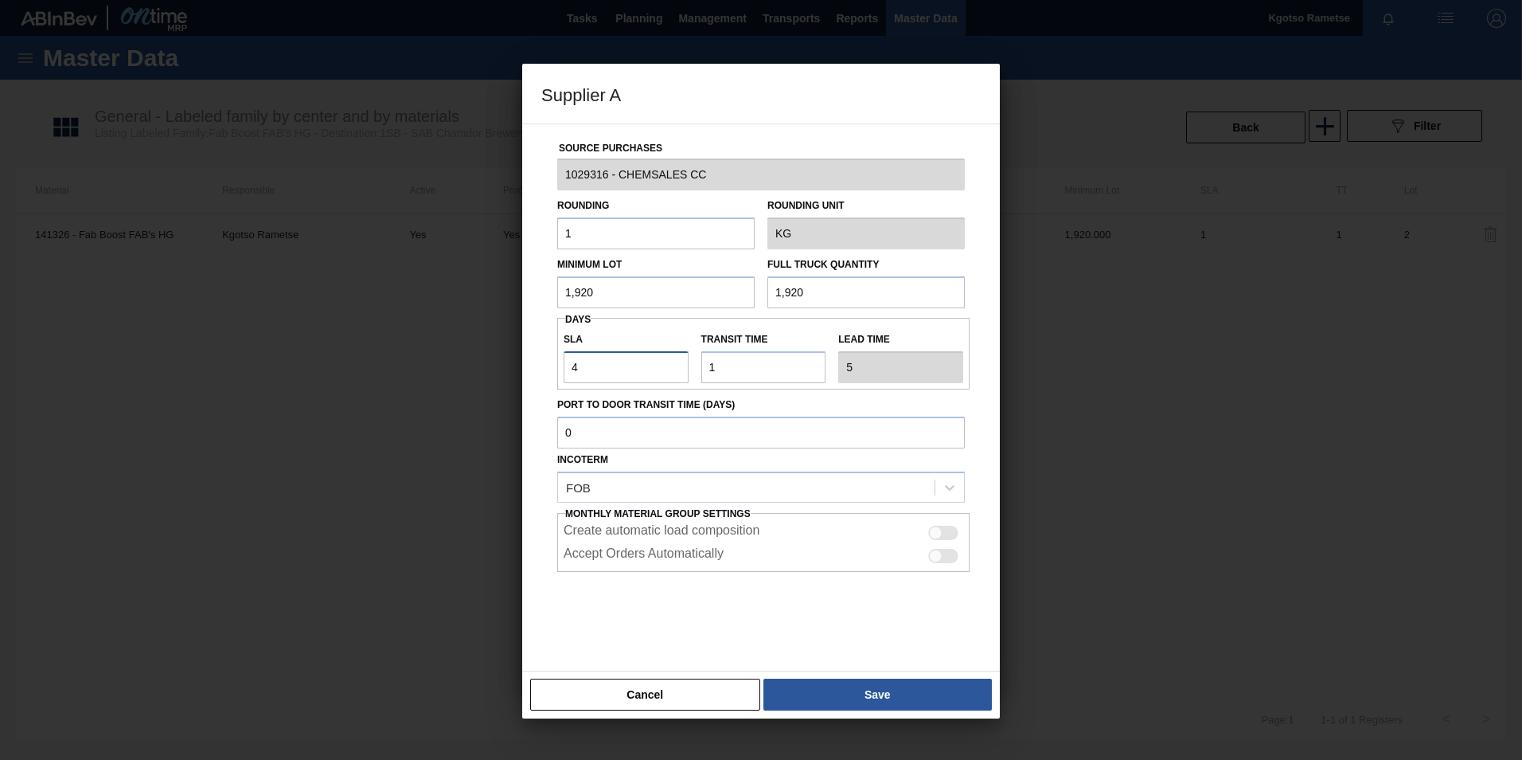
drag, startPoint x: 588, startPoint y: 358, endPoint x: 531, endPoint y: 356, distance: 57.4
click at [540, 356] on div "Source Purchases 1029316 - CHEMSALES CC Rounding 1 Rounding Unit KG Minimum Lot…" at bounding box center [761, 397] width 478 height 548
type input "6"
type input "7"
type input "6"
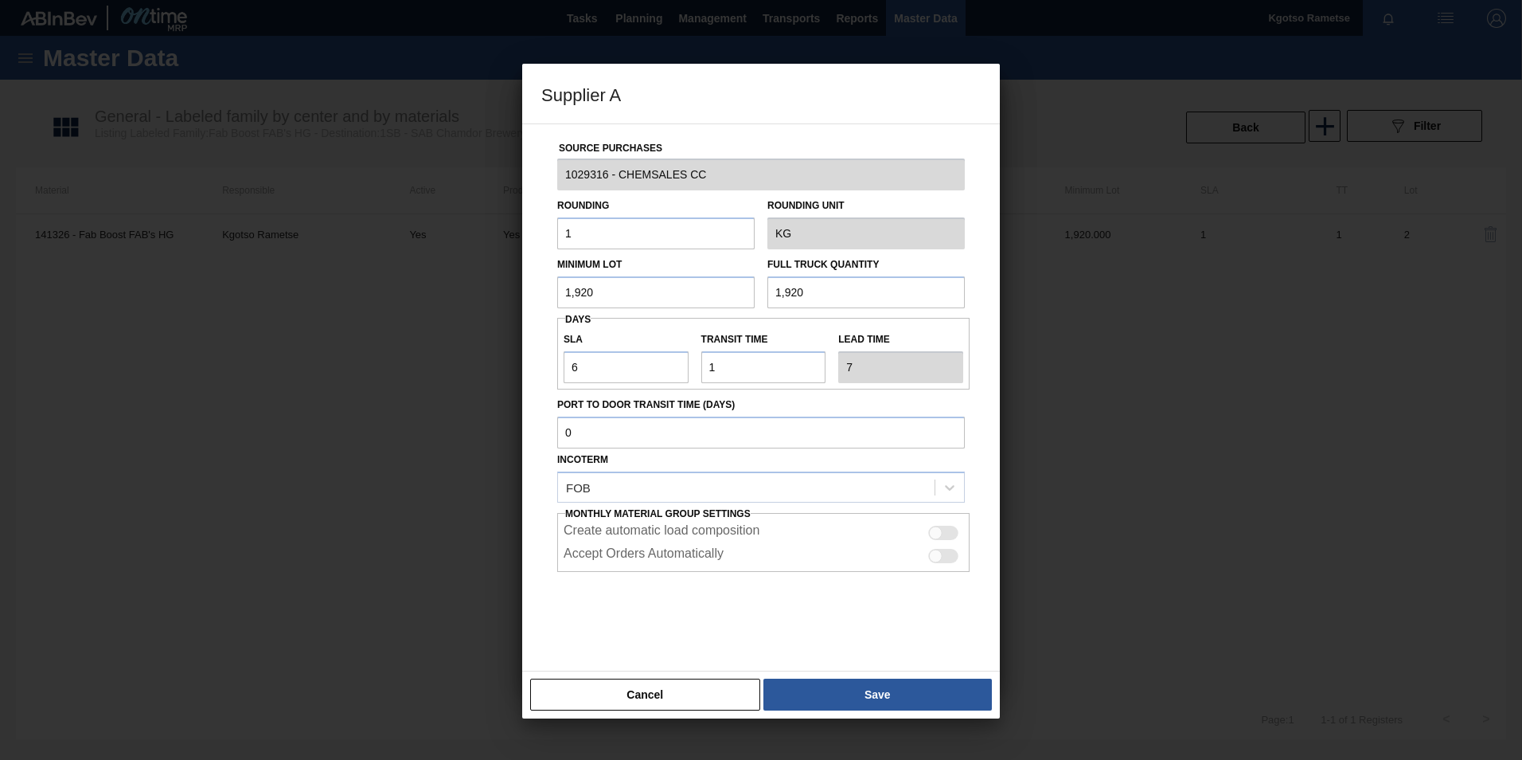
click at [756, 690] on button "Save" at bounding box center [878, 694] width 229 height 32
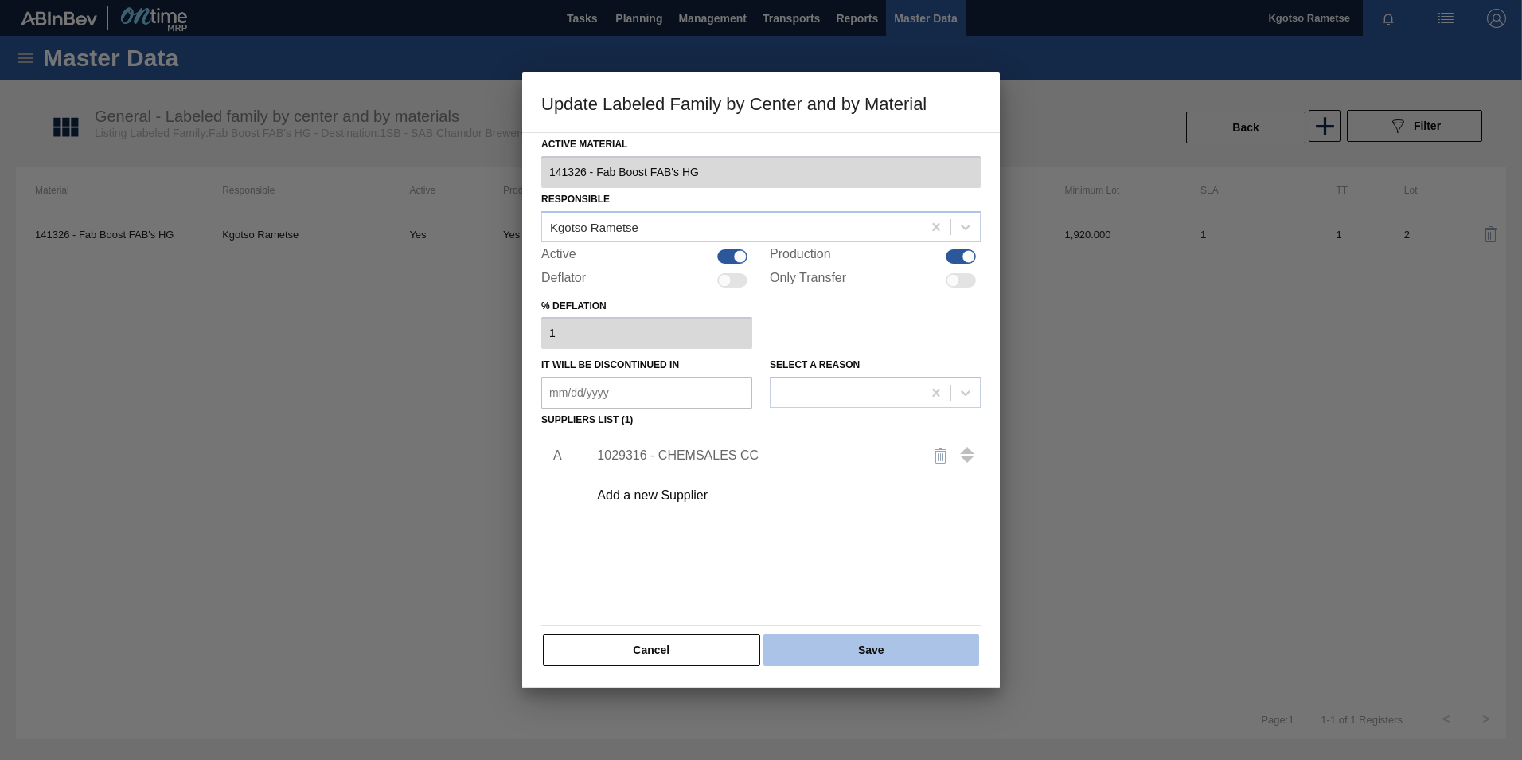
click at [756, 662] on button "Save" at bounding box center [872, 650] width 216 height 32
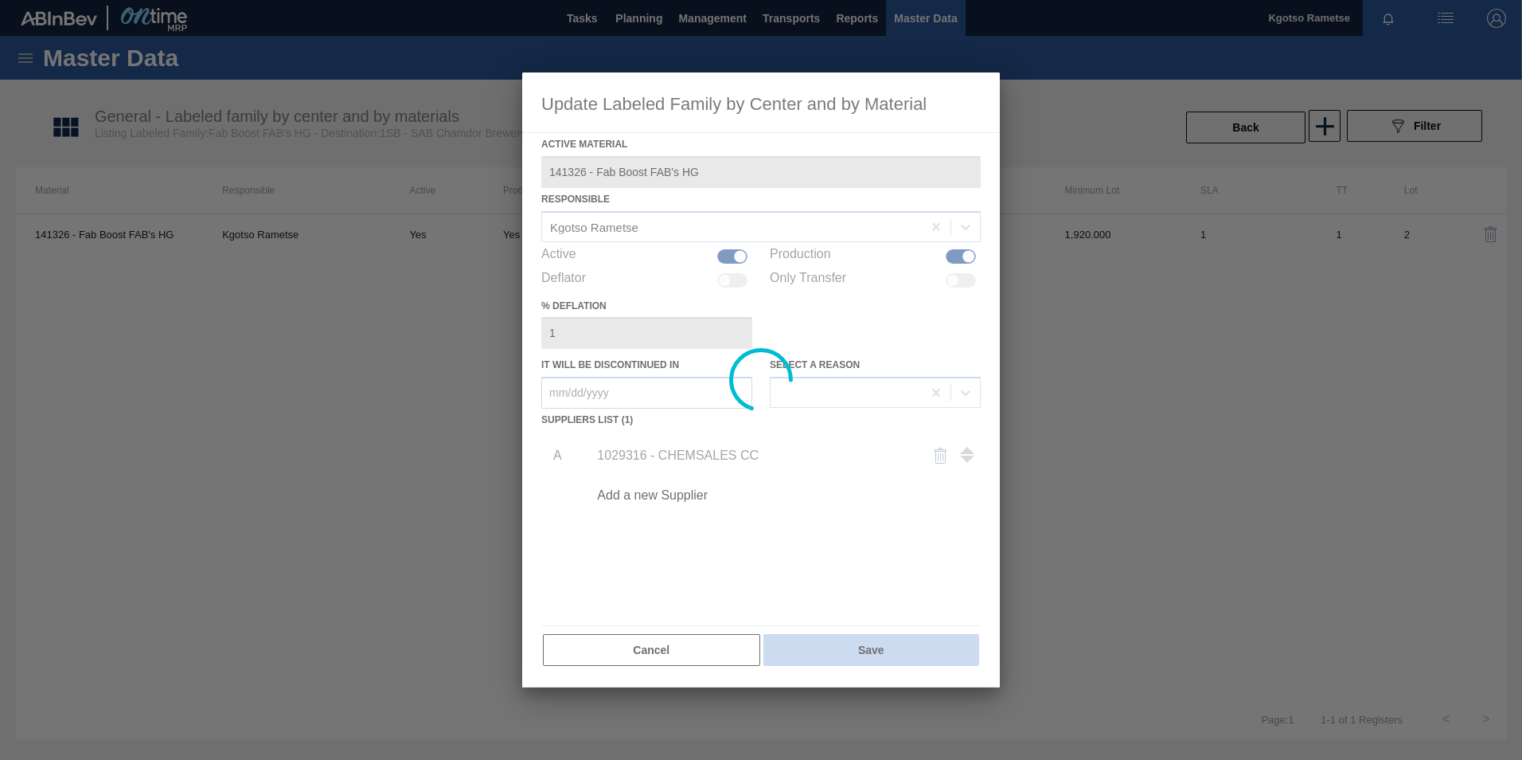
click at [756, 654] on div at bounding box center [761, 379] width 478 height 615
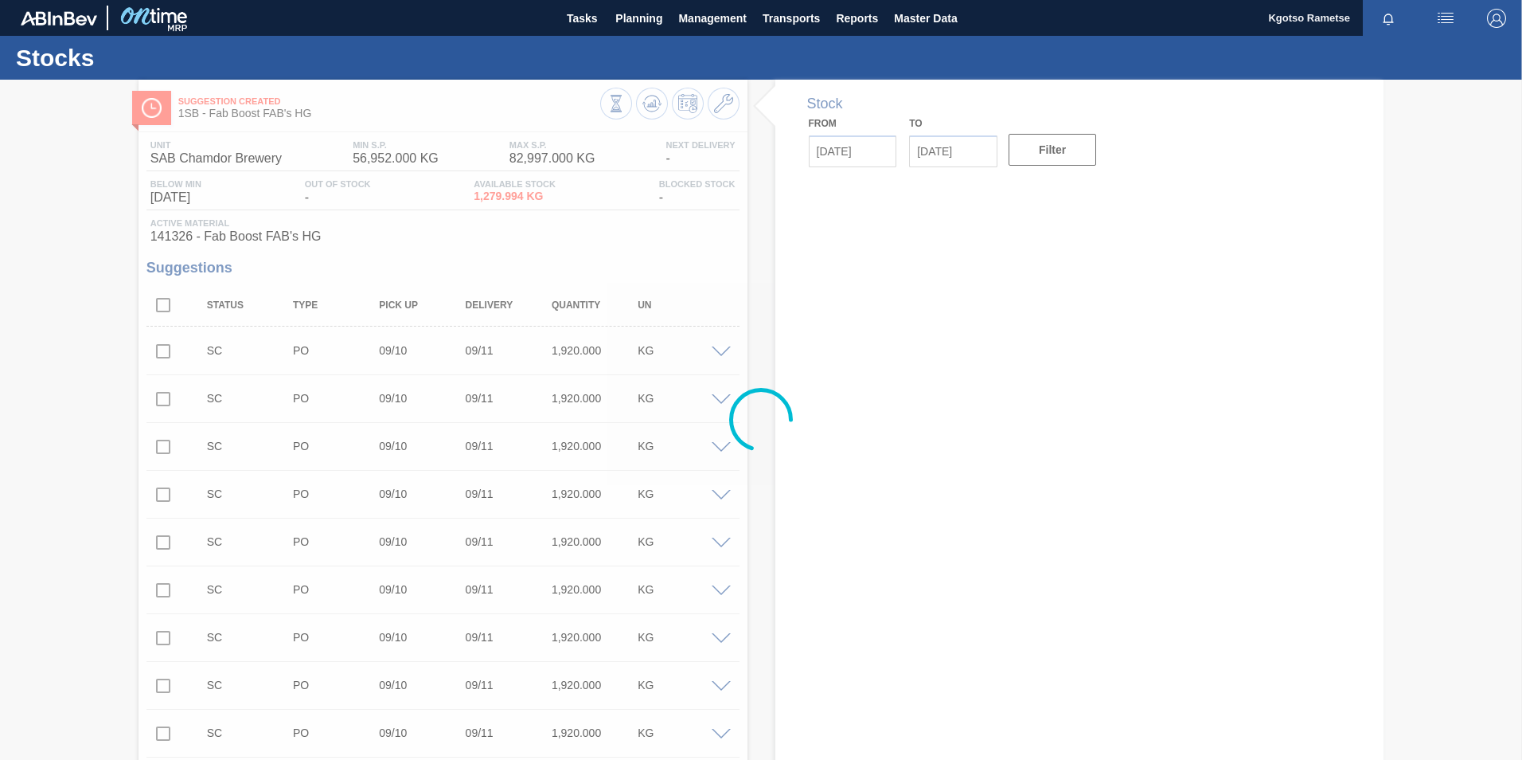
type input "[DATE]"
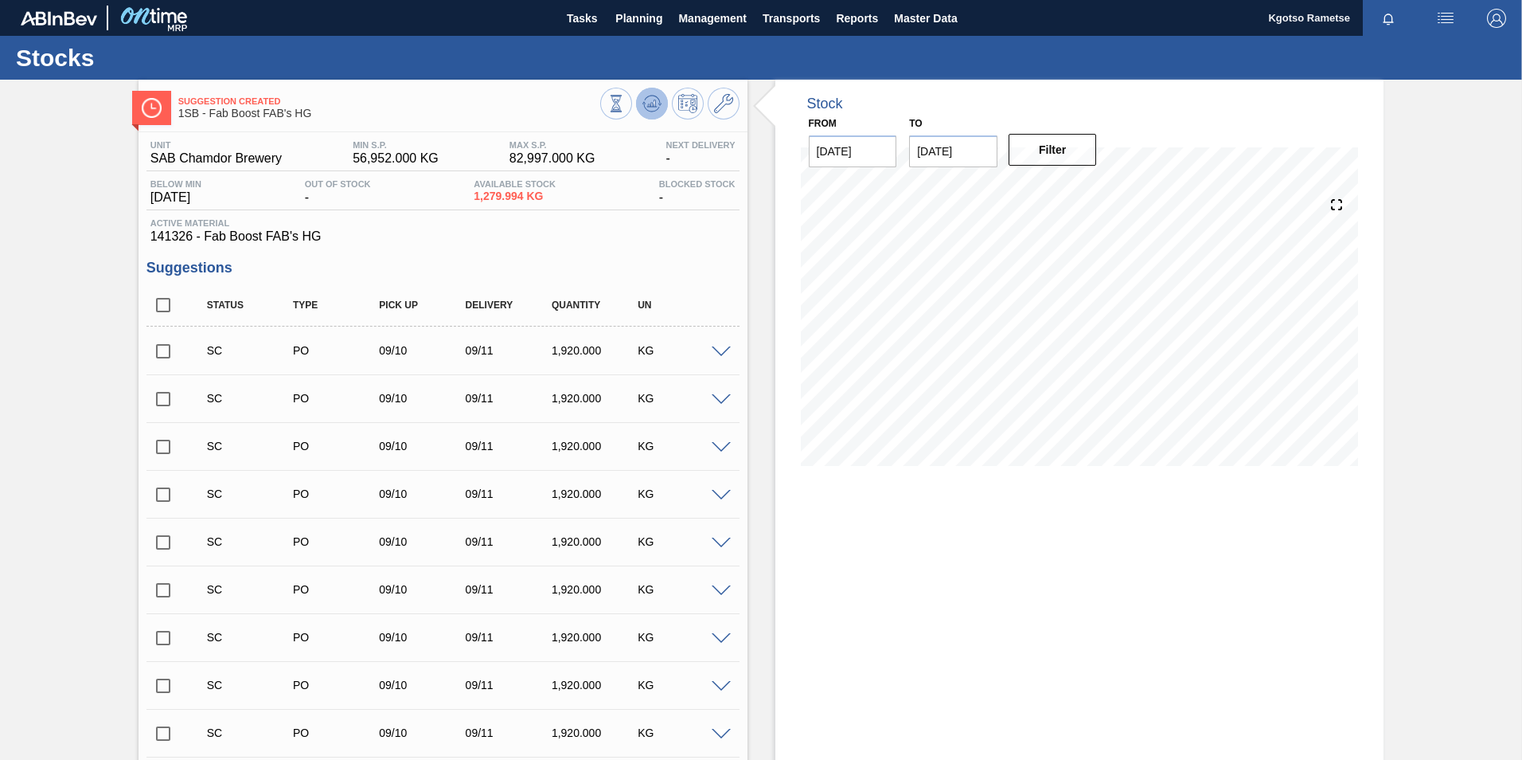
click at [651, 107] on icon at bounding box center [652, 103] width 19 height 19
